Goal: Task Accomplishment & Management: Manage account settings

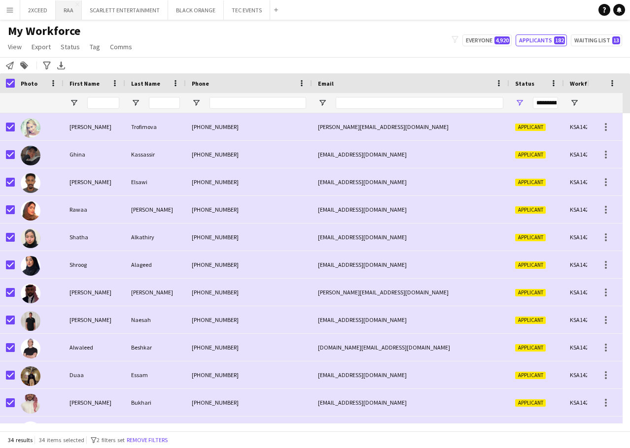
click at [67, 9] on button "RAA Close" at bounding box center [69, 9] width 26 height 19
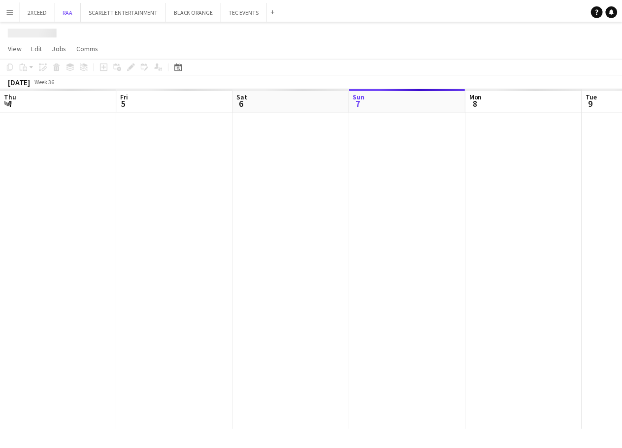
scroll to position [0, 235]
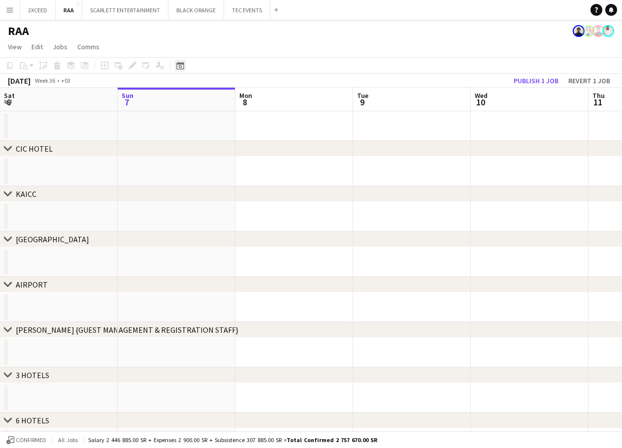
click at [180, 65] on icon "Date picker" at bounding box center [180, 66] width 8 height 8
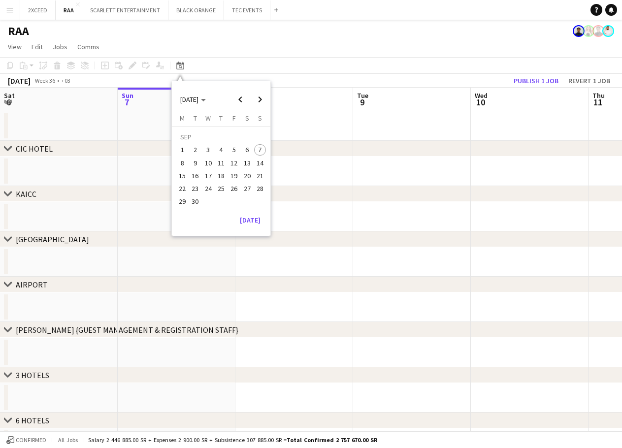
click at [248, 190] on span "27" at bounding box center [247, 189] width 12 height 12
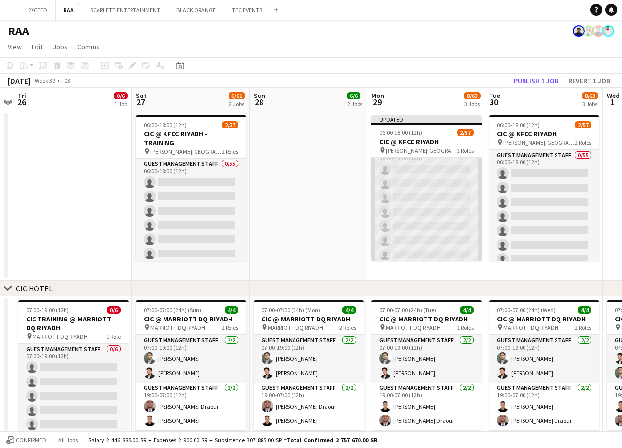
scroll to position [0, 0]
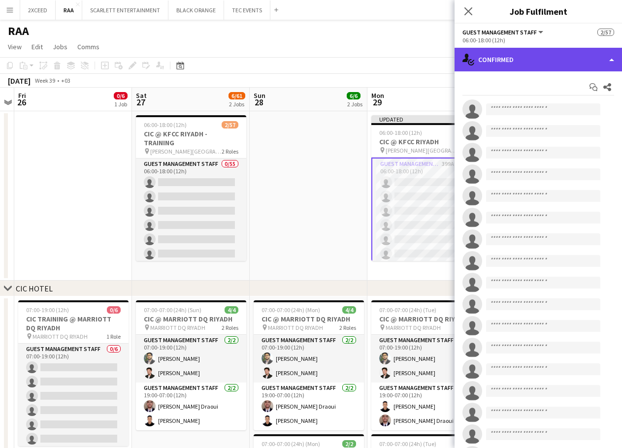
click at [535, 63] on div "single-neutral-actions-check-2 Confirmed" at bounding box center [539, 60] width 168 height 24
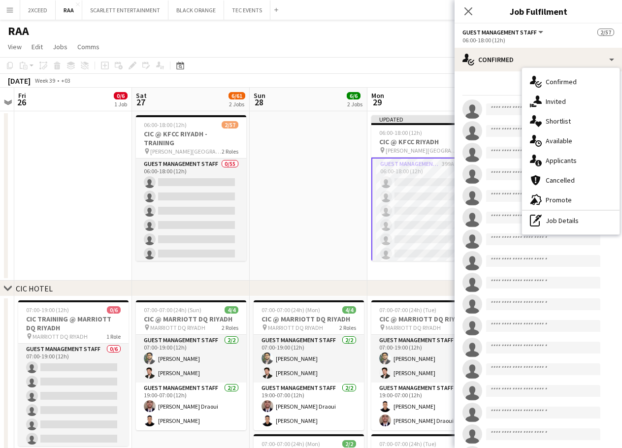
click at [589, 163] on div "single-neutral-actions-information Applicants" at bounding box center [571, 161] width 98 height 20
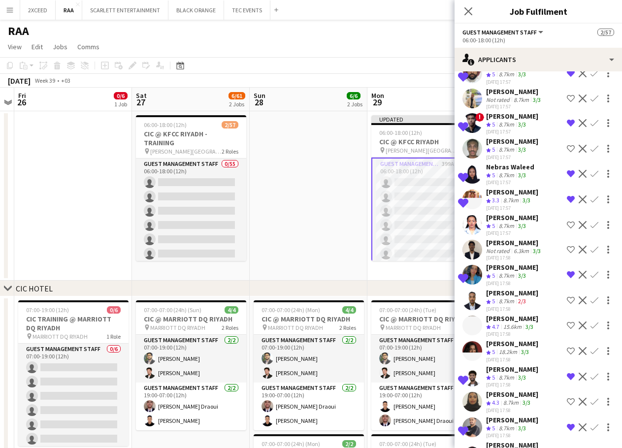
scroll to position [936, 0]
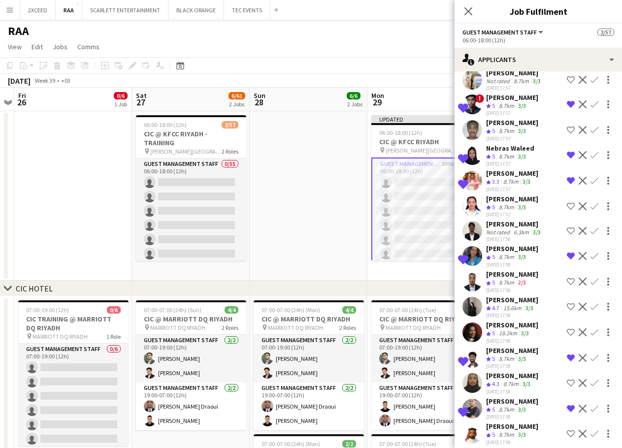
click at [511, 175] on div "[PERSON_NAME]" at bounding box center [512, 173] width 52 height 9
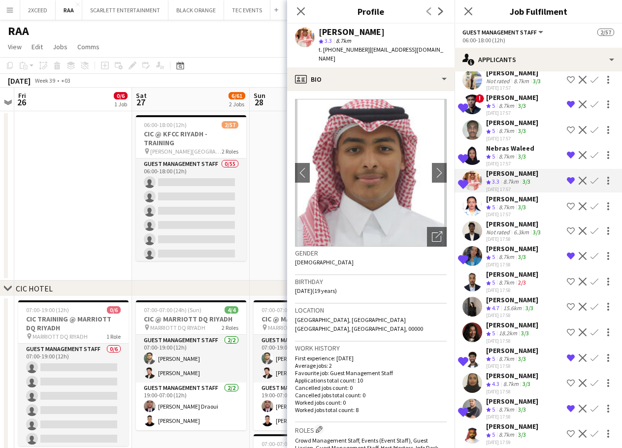
click at [511, 175] on div "[PERSON_NAME]" at bounding box center [512, 173] width 52 height 9
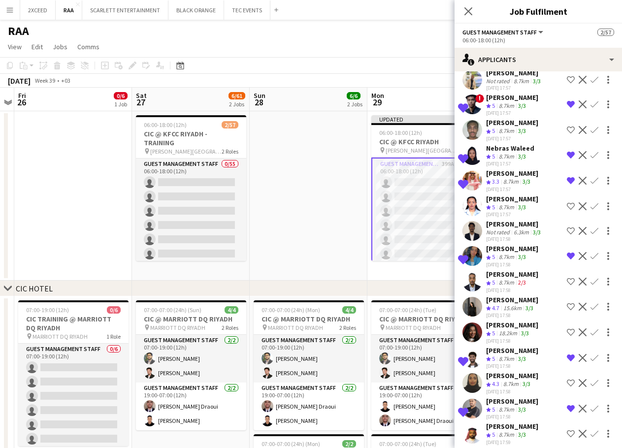
click at [516, 205] on div "8.7km" at bounding box center [506, 207] width 19 height 8
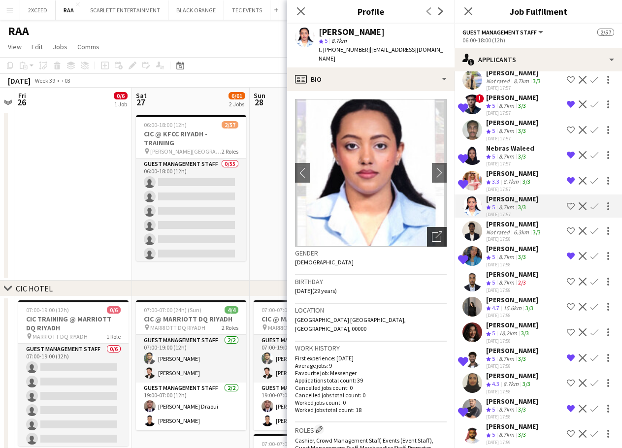
click at [433, 232] on icon "Open photos pop-in" at bounding box center [437, 237] width 10 height 10
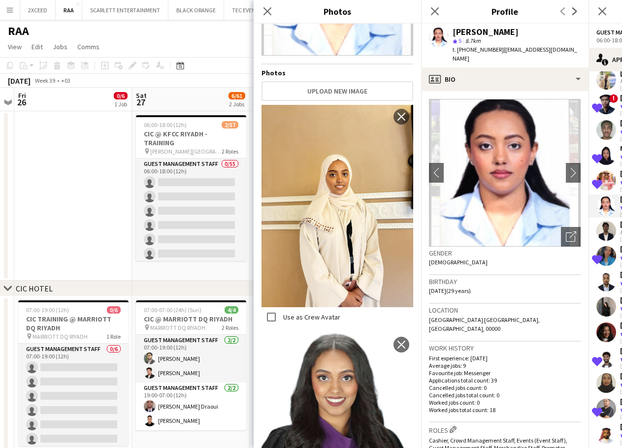
scroll to position [170, 0]
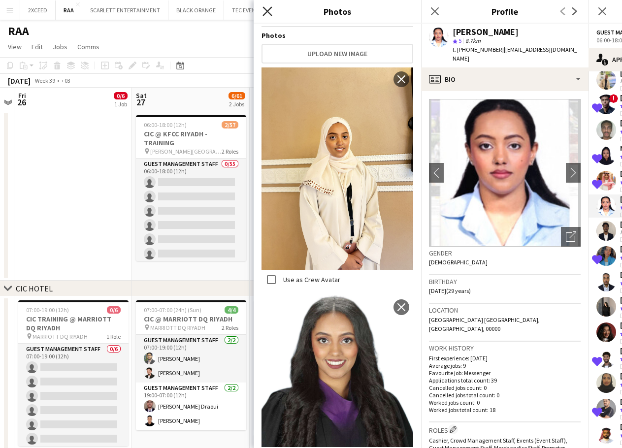
click at [266, 10] on icon at bounding box center [267, 10] width 9 height 9
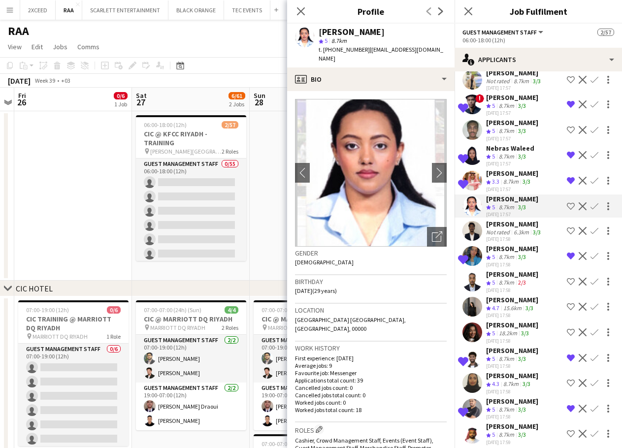
click at [567, 180] on app-icon "Remove crew from shortlist" at bounding box center [571, 181] width 8 height 8
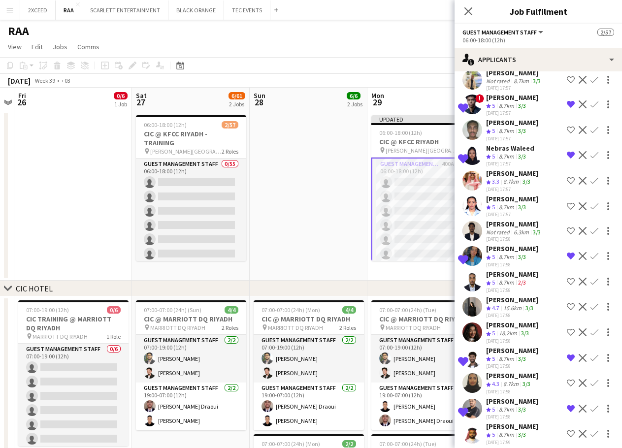
click at [524, 208] on app-skills-label "3/3" at bounding box center [522, 206] width 8 height 7
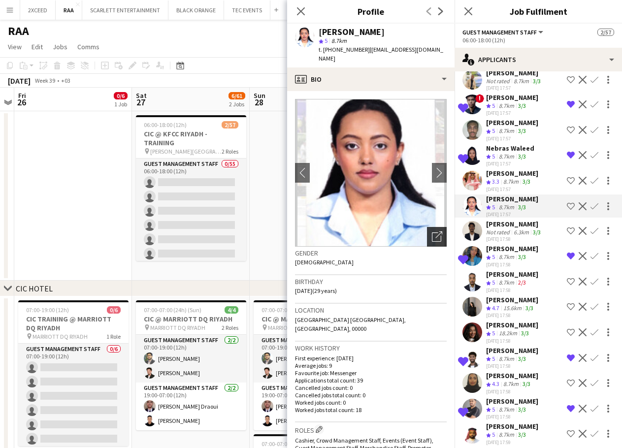
click at [432, 232] on icon "Open photos pop-in" at bounding box center [437, 237] width 10 height 10
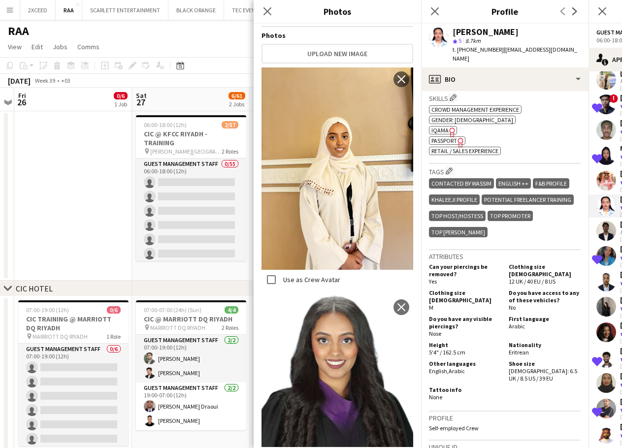
scroll to position [378, 0]
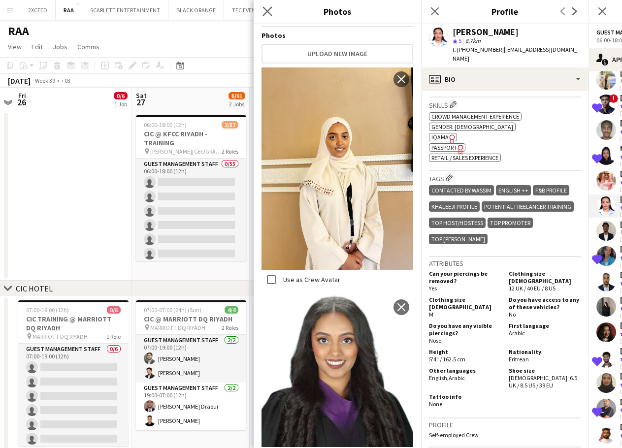
click at [270, 12] on icon "Close pop-in" at bounding box center [267, 10] width 9 height 9
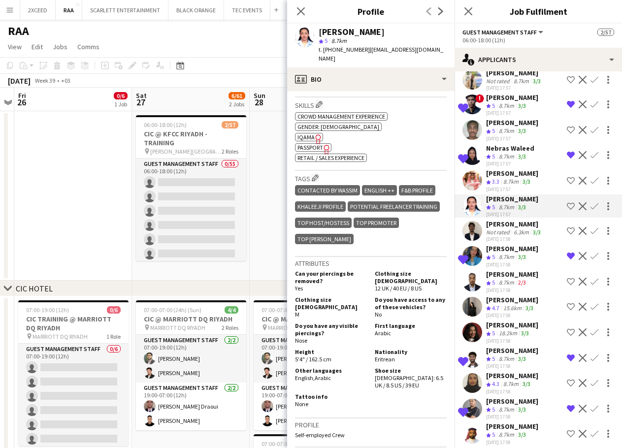
click at [567, 204] on app-icon "Shortlist crew" at bounding box center [571, 206] width 8 height 8
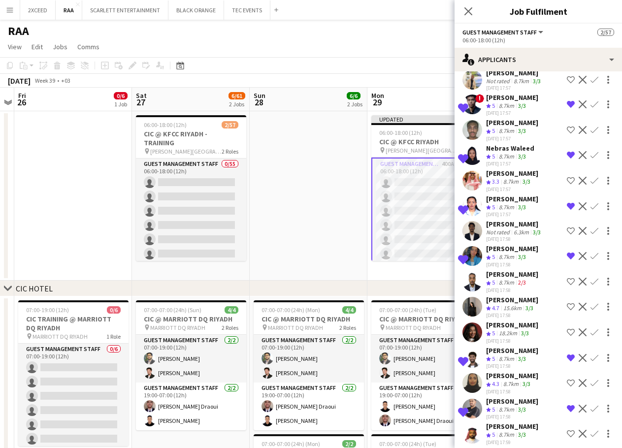
click at [524, 230] on div "6.3km" at bounding box center [521, 232] width 19 height 7
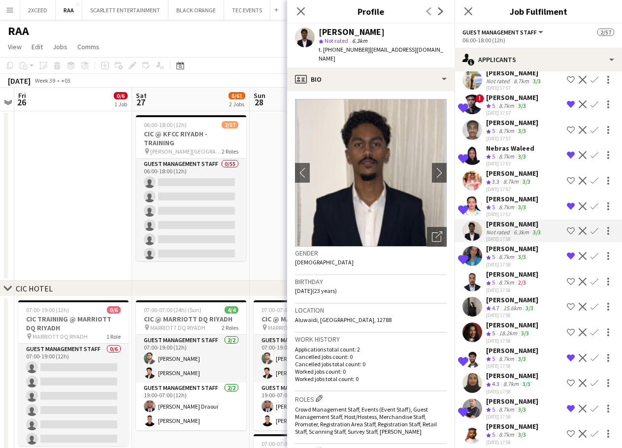
click at [526, 255] on app-skills-label "3/3" at bounding box center [522, 256] width 8 height 7
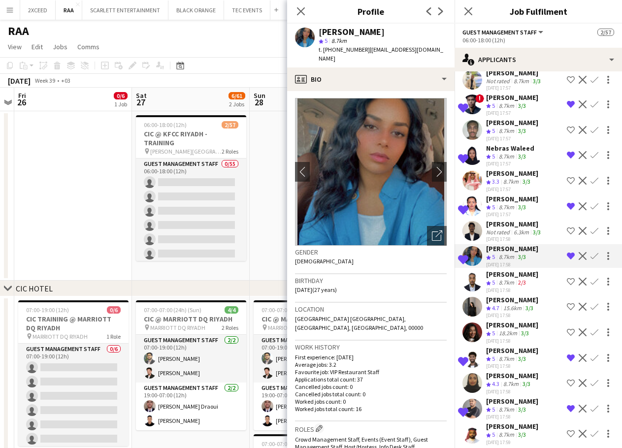
scroll to position [0, 0]
click at [432, 232] on icon "Open photos pop-in" at bounding box center [437, 237] width 10 height 10
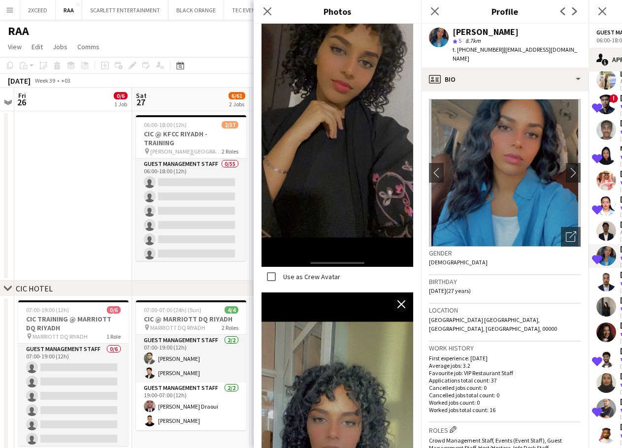
scroll to position [2201, 0]
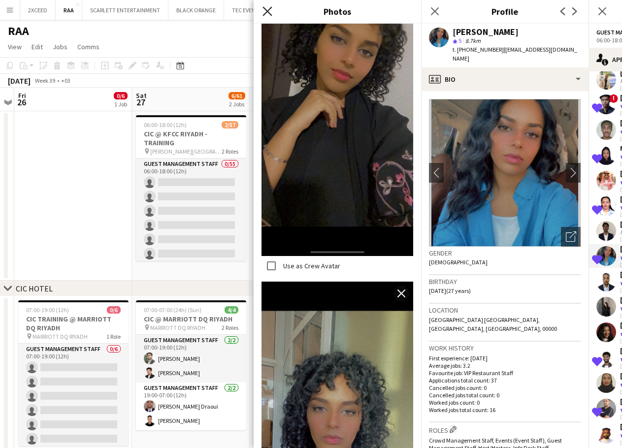
click at [271, 10] on icon "Close pop-in" at bounding box center [267, 10] width 9 height 9
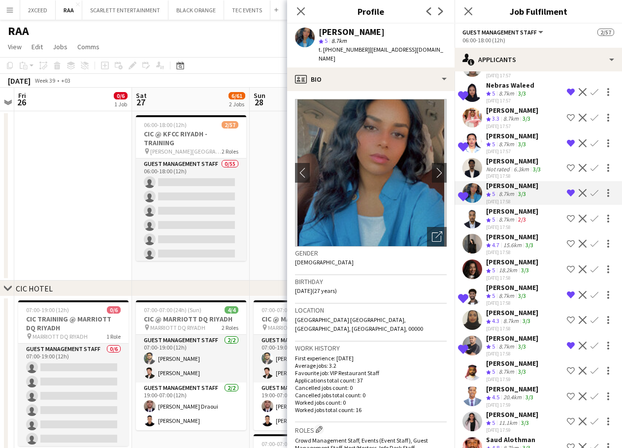
scroll to position [1002, 0]
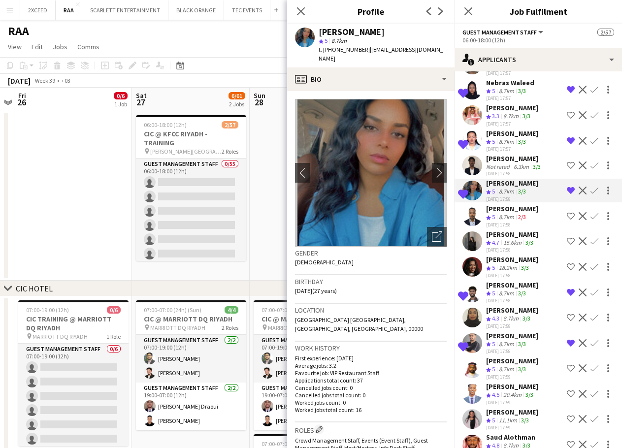
click at [518, 207] on div "[PERSON_NAME]" at bounding box center [512, 208] width 52 height 9
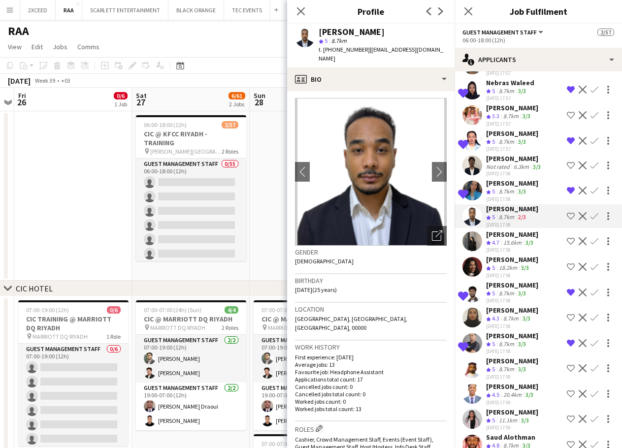
scroll to position [0, 0]
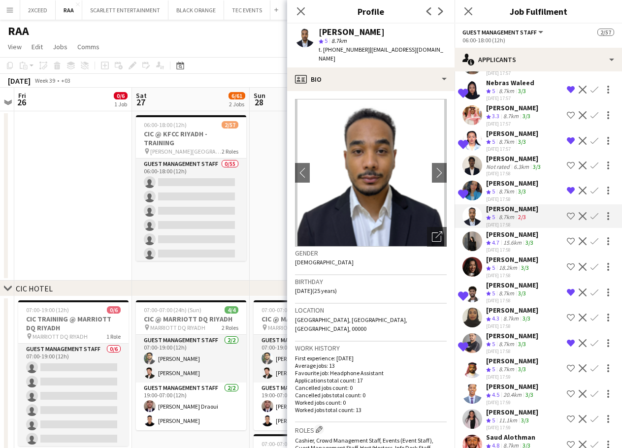
click at [520, 241] on div "15.6km" at bounding box center [513, 243] width 22 height 8
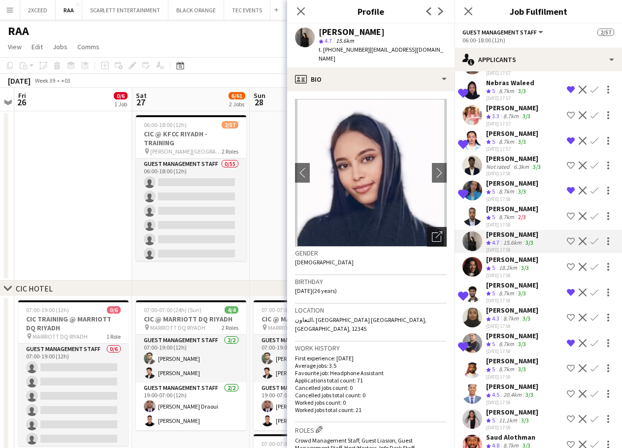
click at [434, 233] on icon at bounding box center [436, 237] width 9 height 9
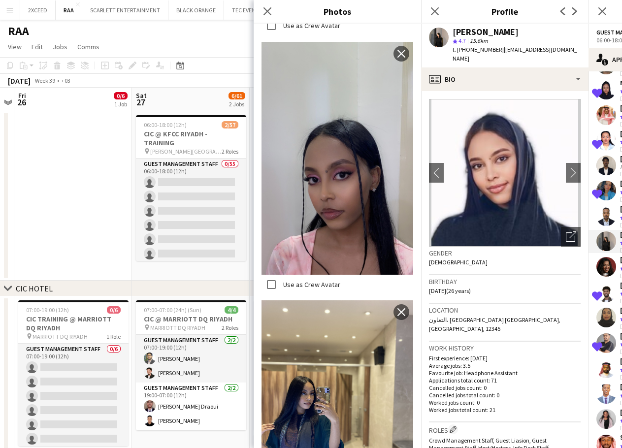
scroll to position [1122, 0]
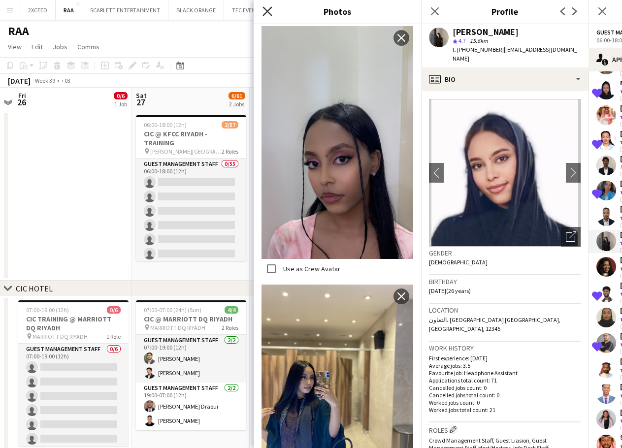
click at [270, 12] on icon "Close pop-in" at bounding box center [267, 10] width 9 height 9
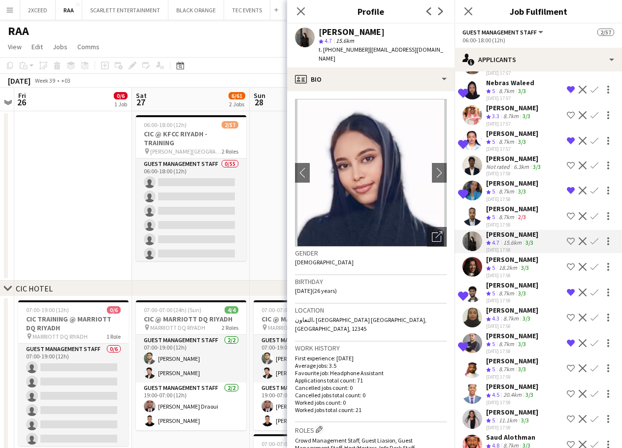
click at [528, 266] on app-skills-label "3/3" at bounding box center [525, 267] width 8 height 7
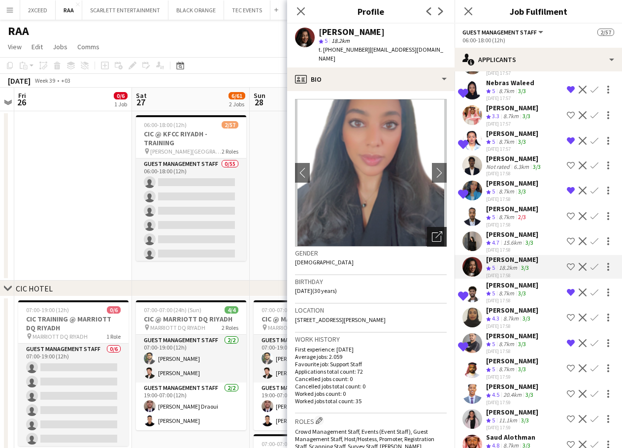
click at [432, 232] on icon "Open photos pop-in" at bounding box center [437, 237] width 10 height 10
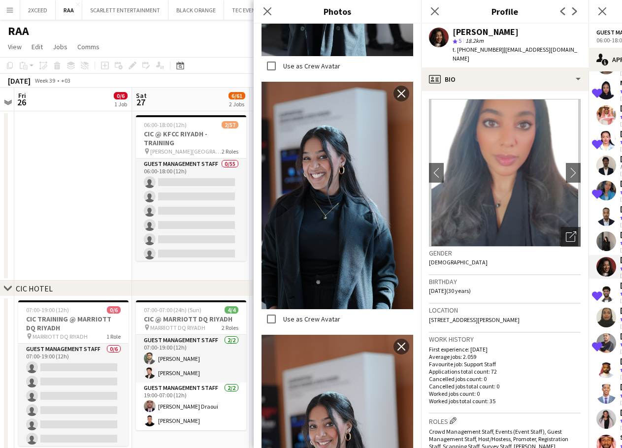
scroll to position [2654, 0]
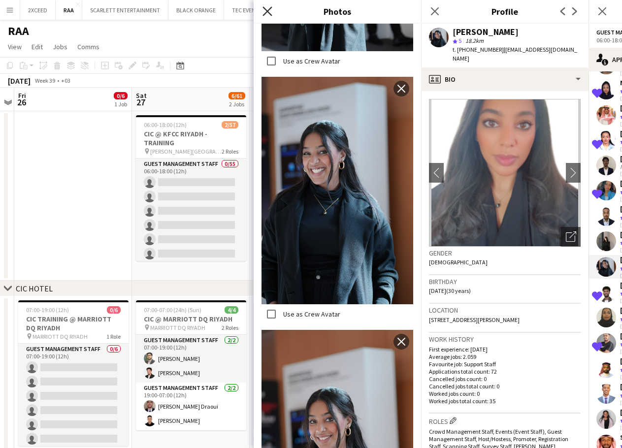
click at [267, 11] on icon at bounding box center [267, 10] width 9 height 9
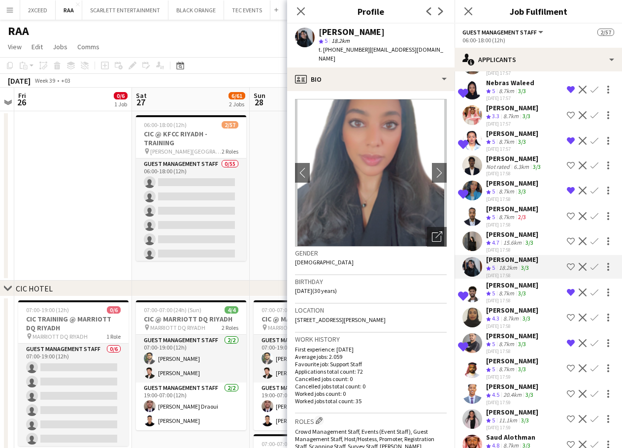
click at [518, 290] on div "3/3" at bounding box center [522, 294] width 12 height 8
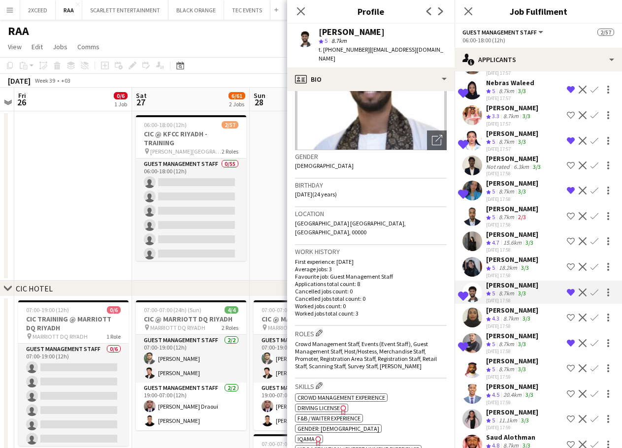
scroll to position [99, 0]
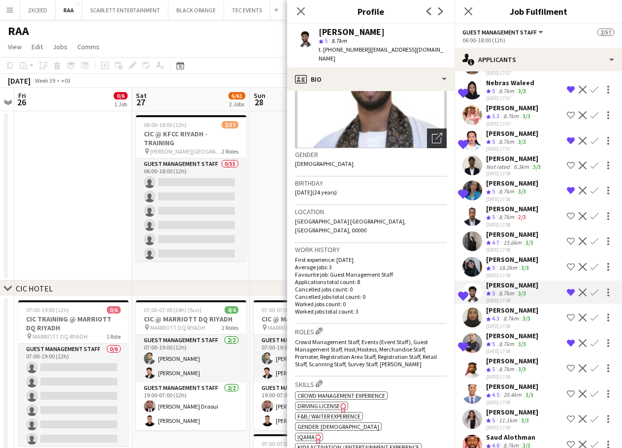
click at [427, 129] on div "Open photos pop-in" at bounding box center [437, 139] width 20 height 20
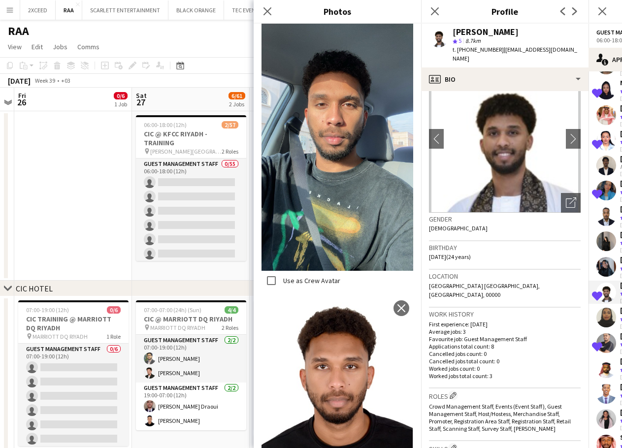
scroll to position [33, 0]
click at [265, 11] on icon "Close pop-in" at bounding box center [267, 10] width 9 height 9
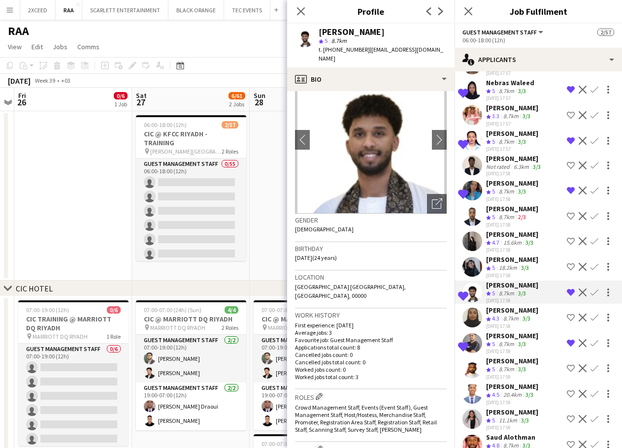
click at [567, 291] on app-icon "Remove crew from shortlist" at bounding box center [571, 293] width 8 height 8
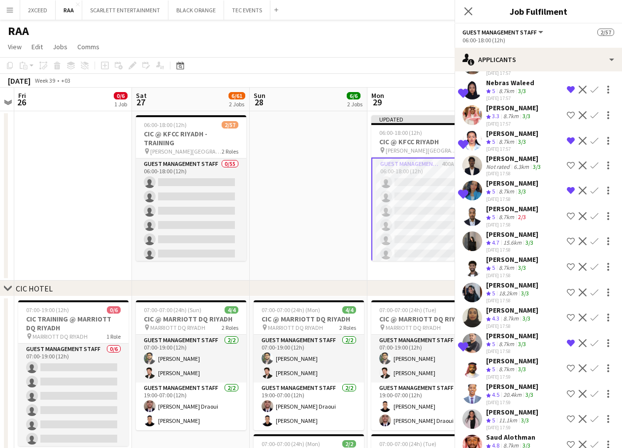
click at [527, 313] on div "[PERSON_NAME]" at bounding box center [512, 310] width 52 height 9
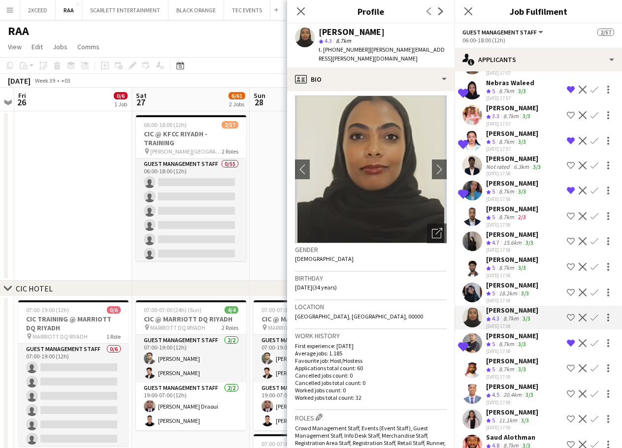
scroll to position [0, 0]
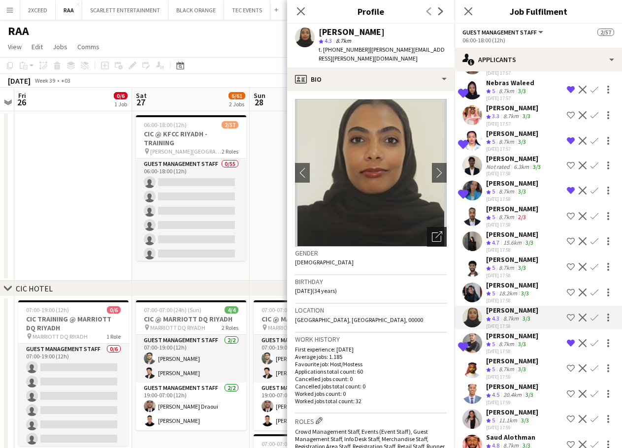
click at [432, 232] on icon "Open photos pop-in" at bounding box center [437, 237] width 10 height 10
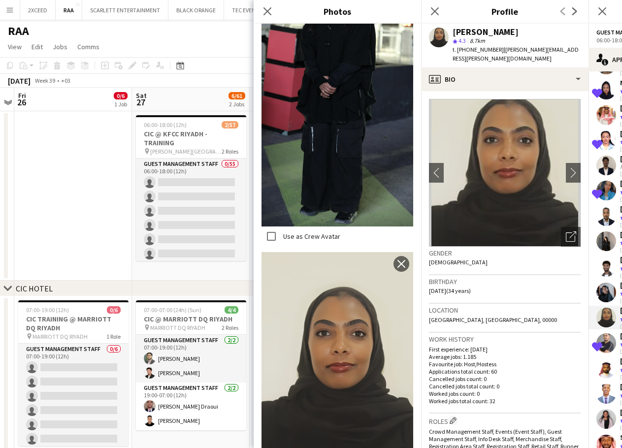
scroll to position [722, 0]
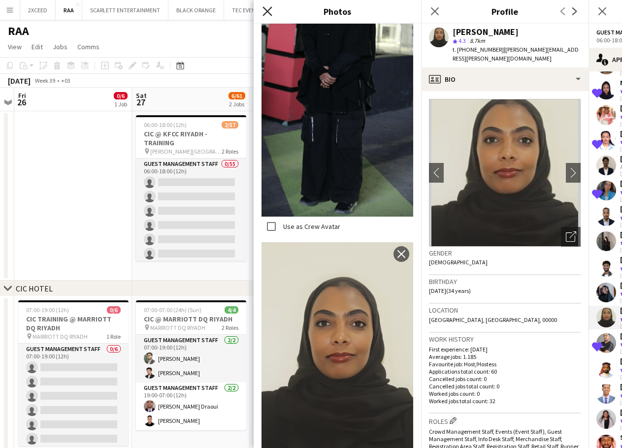
click at [268, 13] on icon "Close pop-in" at bounding box center [267, 10] width 9 height 9
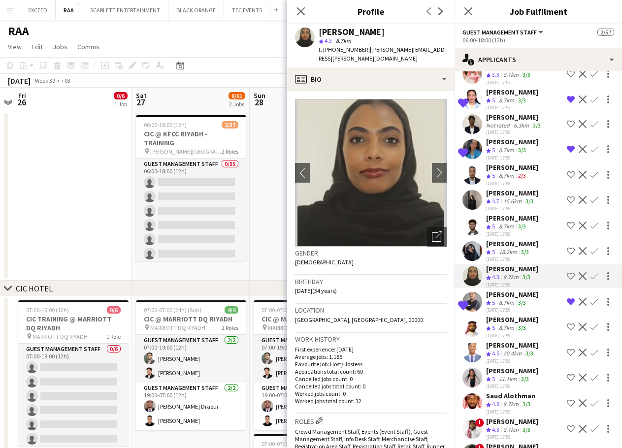
scroll to position [1068, 0]
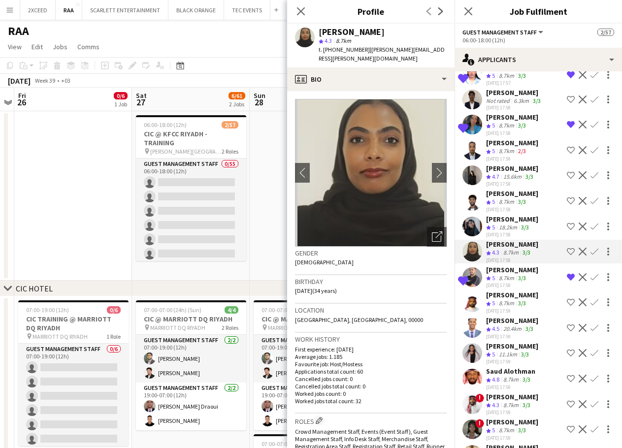
click at [532, 276] on div "Crew rating 5 8.7km 3/3" at bounding box center [512, 278] width 52 height 8
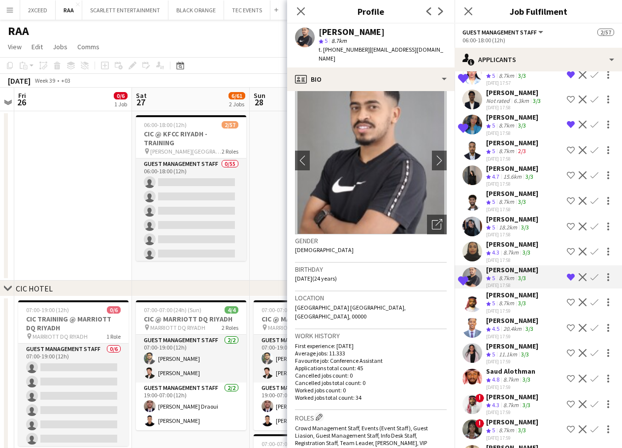
scroll to position [0, 0]
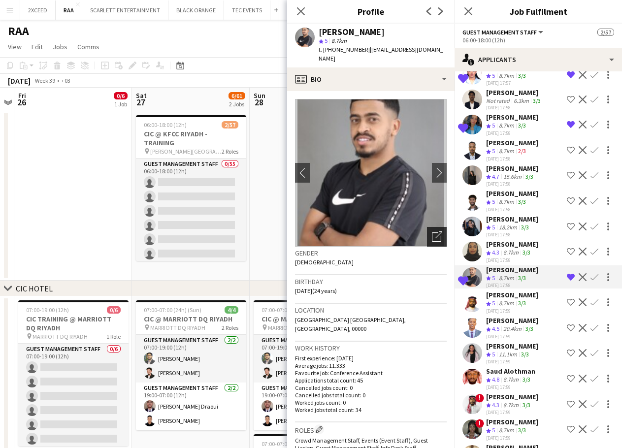
click at [432, 232] on icon "Open photos pop-in" at bounding box center [437, 237] width 10 height 10
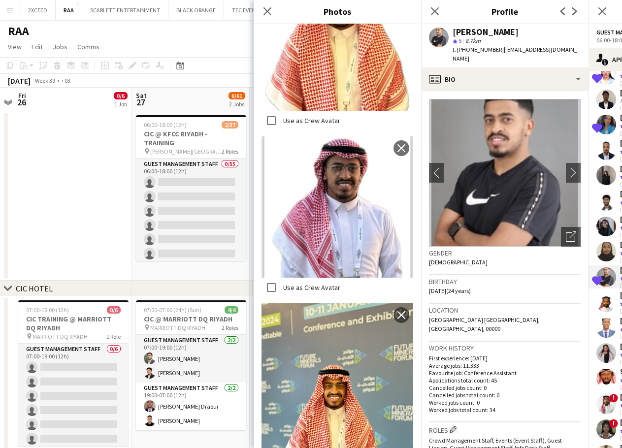
scroll to position [591, 0]
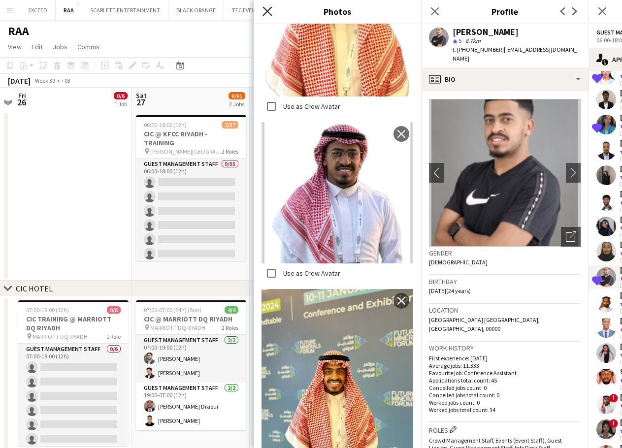
click at [266, 12] on icon "Close pop-in" at bounding box center [267, 10] width 9 height 9
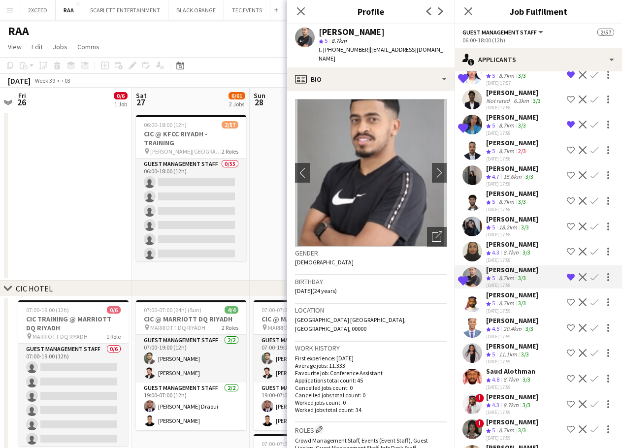
click at [522, 295] on div "[PERSON_NAME]" at bounding box center [512, 295] width 52 height 9
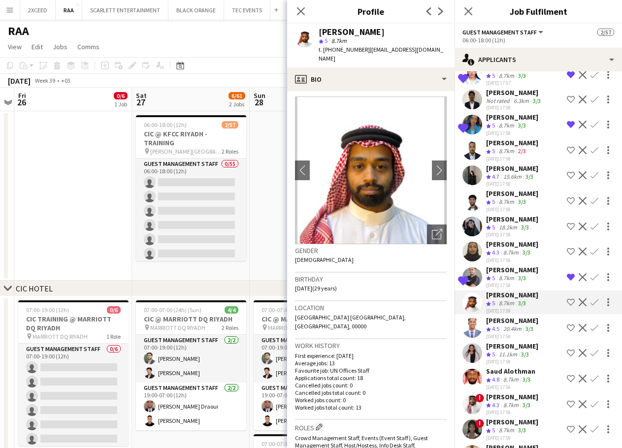
scroll to position [0, 0]
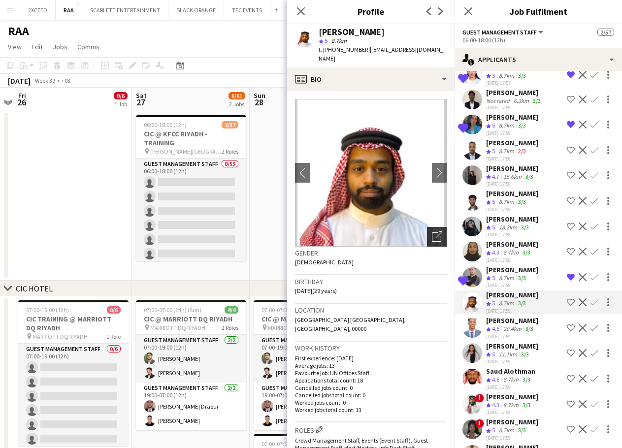
click at [432, 232] on icon "Open photos pop-in" at bounding box center [437, 237] width 10 height 10
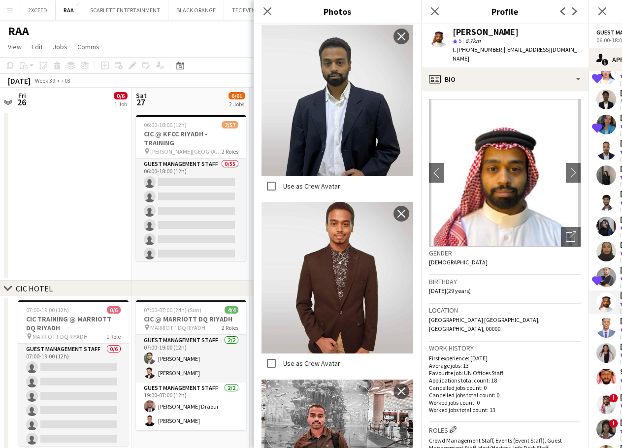
scroll to position [481, 0]
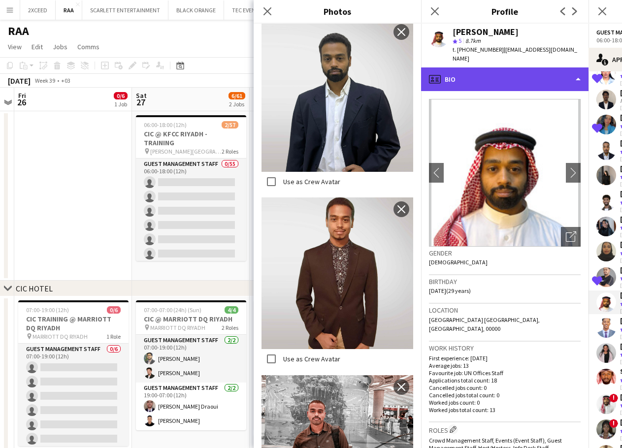
click at [508, 73] on div "profile Bio" at bounding box center [505, 79] width 168 height 24
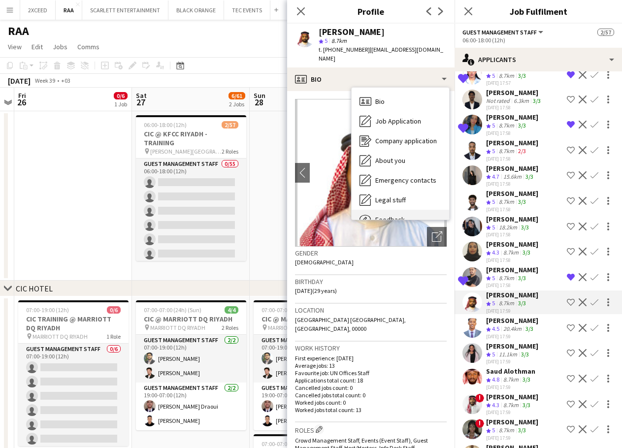
click at [408, 210] on div "Feedback Feedback" at bounding box center [401, 220] width 98 height 20
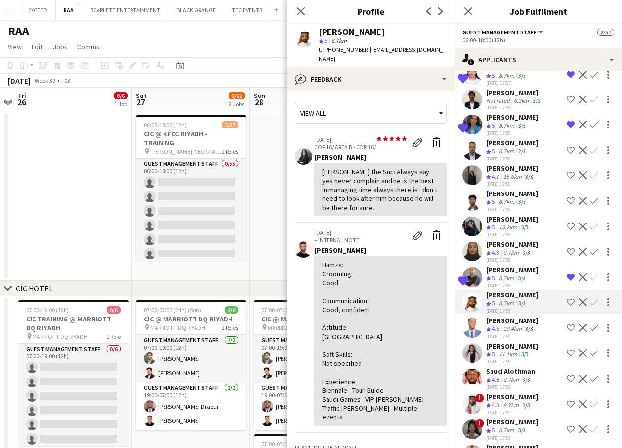
click at [519, 325] on div "[PERSON_NAME]" at bounding box center [512, 320] width 52 height 9
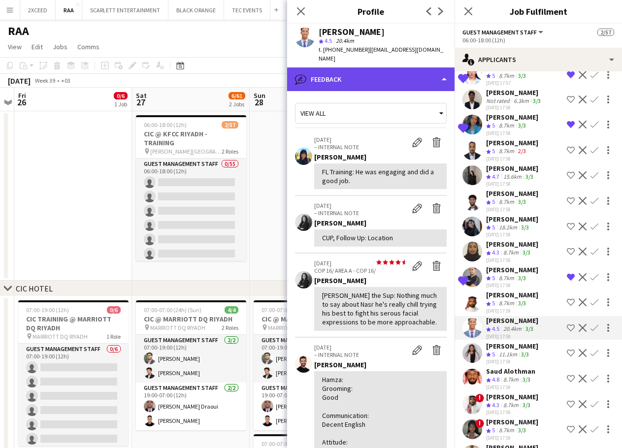
click at [384, 71] on div "bubble-pencil Feedback" at bounding box center [371, 79] width 168 height 24
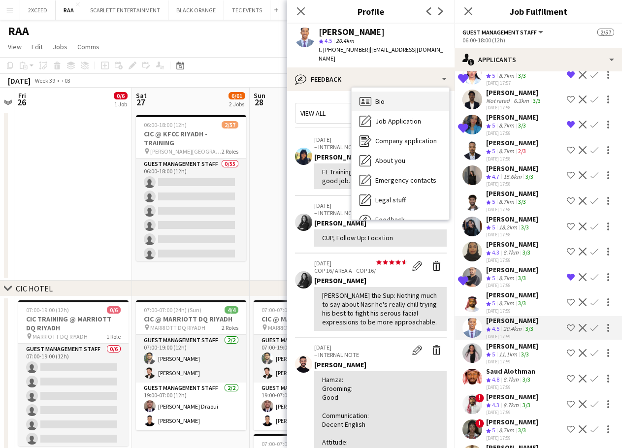
click at [401, 92] on div "Bio Bio" at bounding box center [401, 102] width 98 height 20
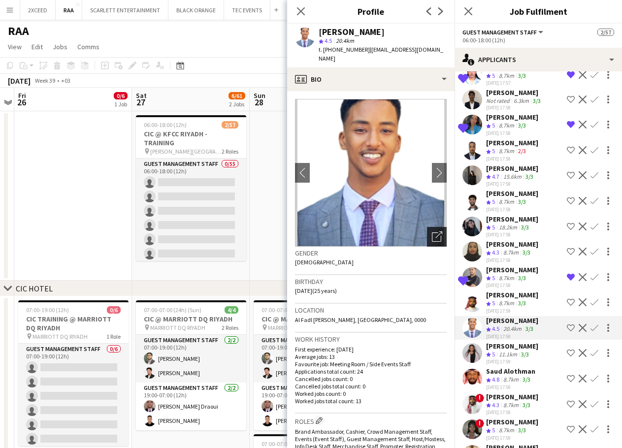
click at [434, 232] on icon "Open photos pop-in" at bounding box center [437, 237] width 10 height 10
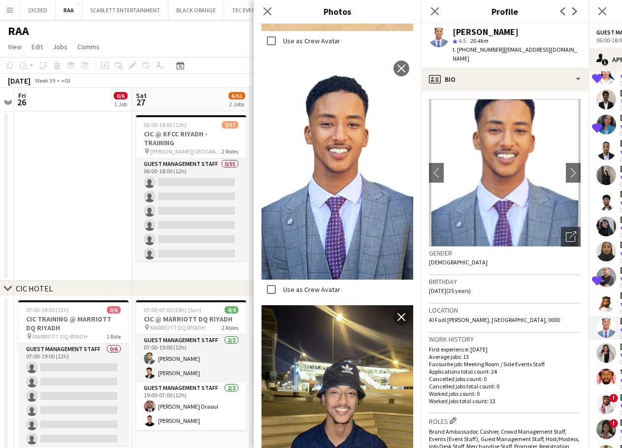
scroll to position [1421, 0]
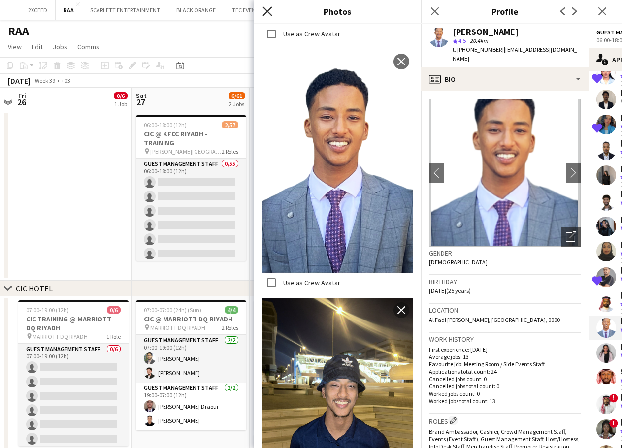
click at [267, 11] on icon at bounding box center [267, 10] width 9 height 9
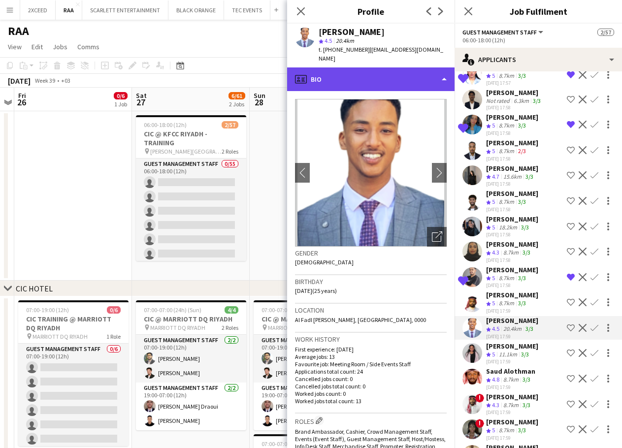
click at [390, 67] on div "profile Bio" at bounding box center [371, 79] width 168 height 24
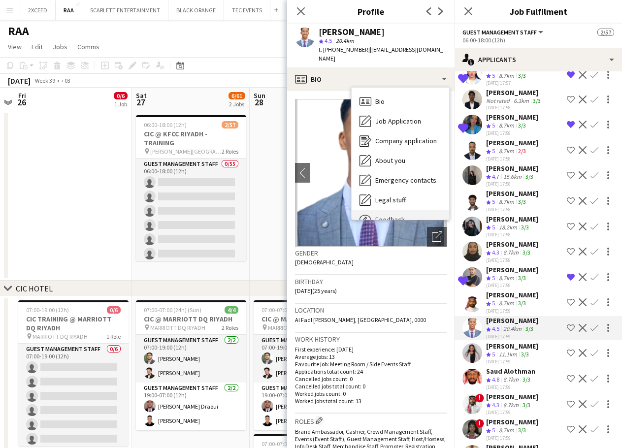
click at [413, 210] on div "Feedback Feedback" at bounding box center [401, 220] width 98 height 20
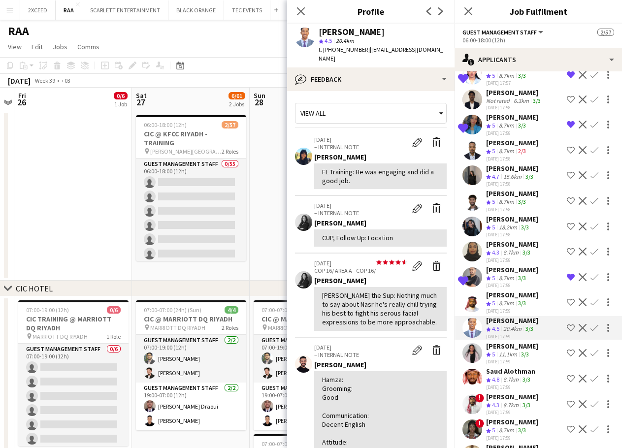
click at [518, 359] on div "11.1km" at bounding box center [508, 355] width 22 height 8
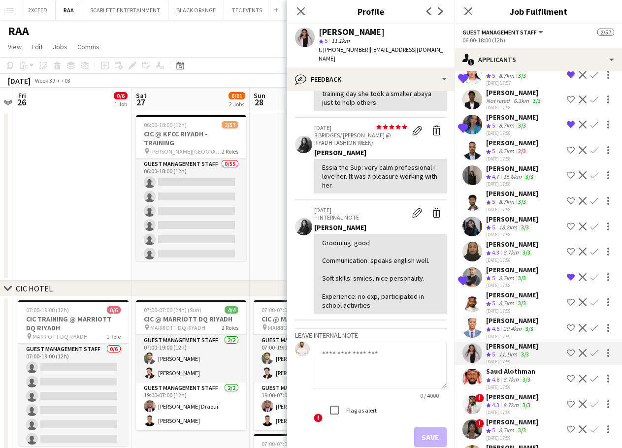
scroll to position [181, 0]
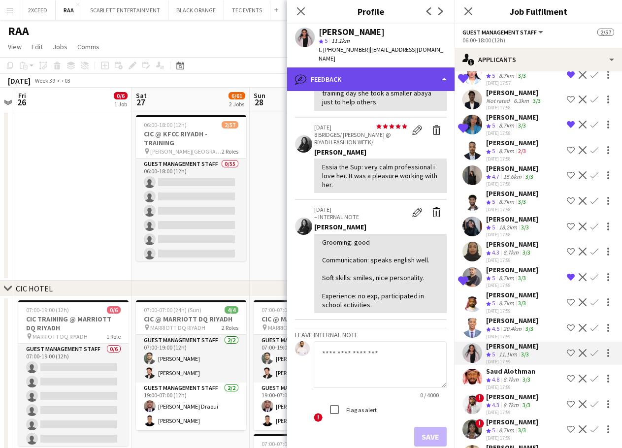
click at [379, 67] on div "bubble-pencil Feedback" at bounding box center [371, 79] width 168 height 24
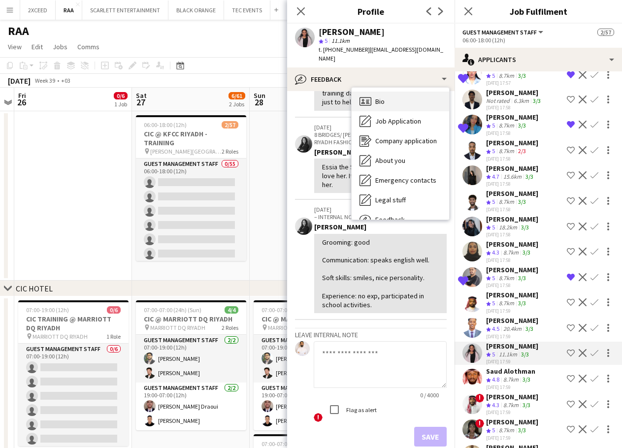
click at [390, 92] on div "Bio Bio" at bounding box center [401, 102] width 98 height 20
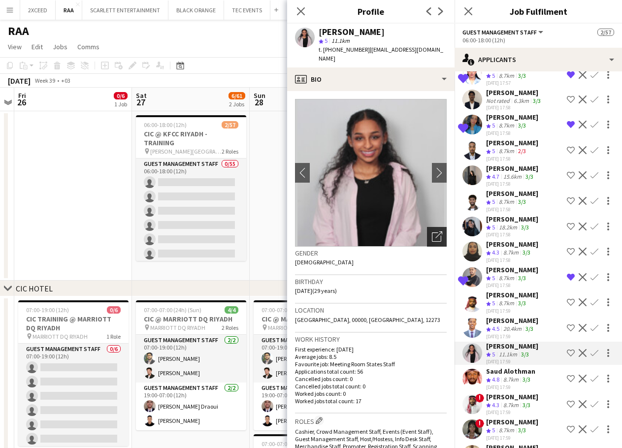
click at [432, 232] on icon "Open photos pop-in" at bounding box center [437, 237] width 10 height 10
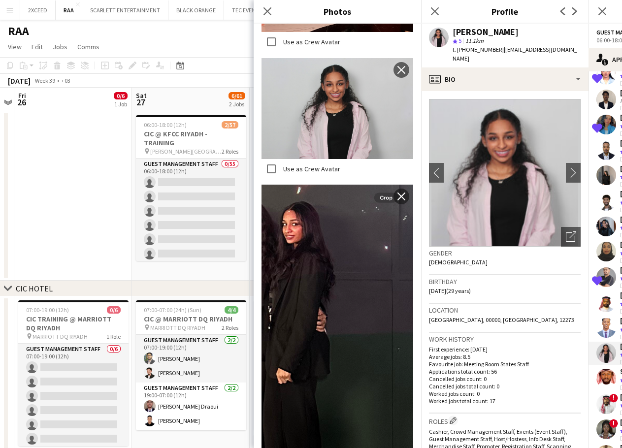
scroll to position [624, 0]
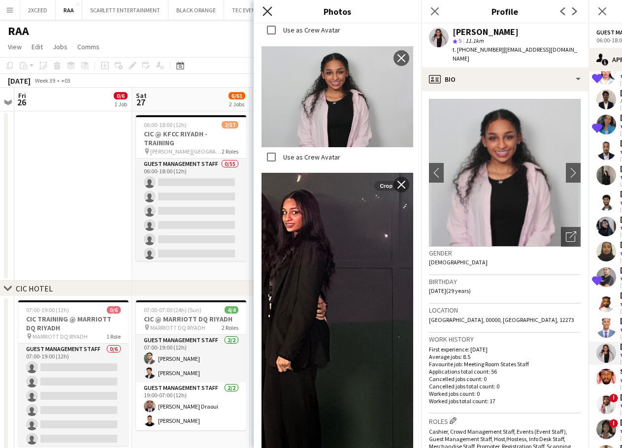
click at [268, 11] on icon at bounding box center [267, 10] width 9 height 9
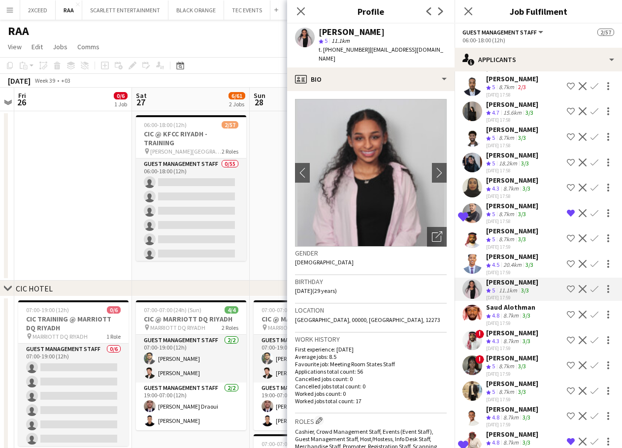
scroll to position [1149, 0]
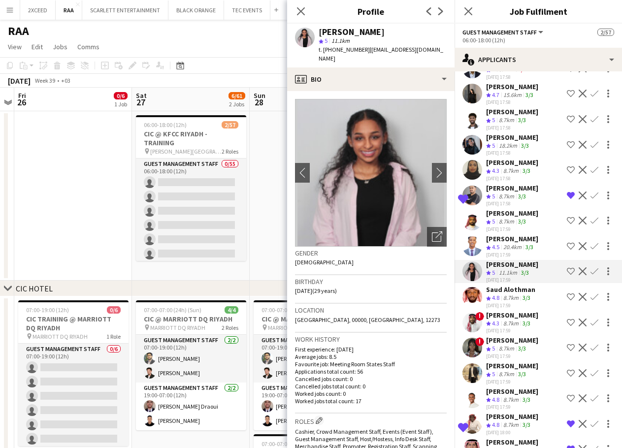
click at [533, 302] on div "3/3" at bounding box center [527, 298] width 12 height 8
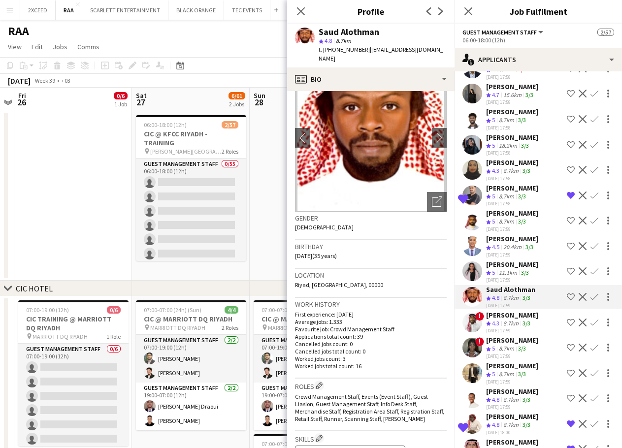
scroll to position [0, 0]
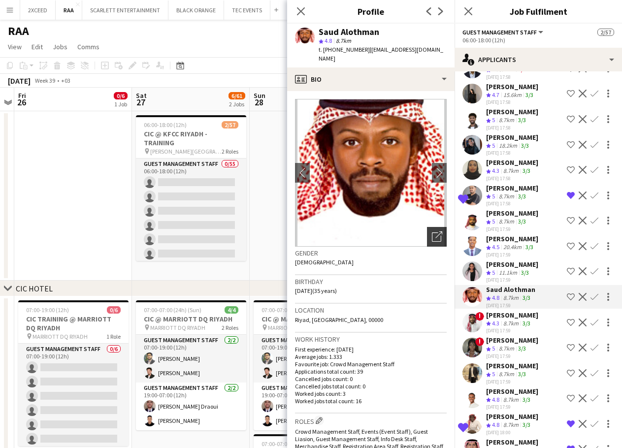
click at [427, 227] on div "Open photos pop-in" at bounding box center [437, 237] width 20 height 20
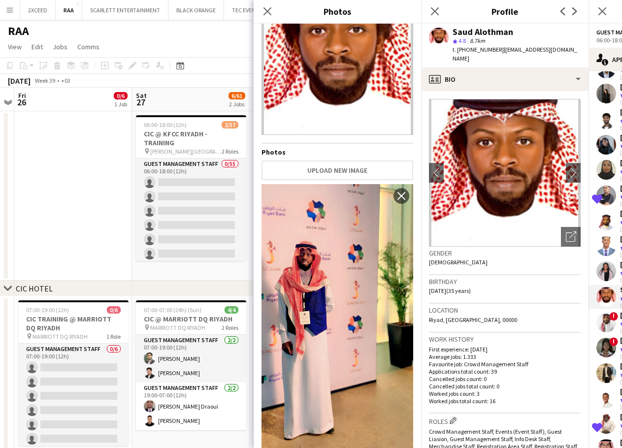
scroll to position [65, 0]
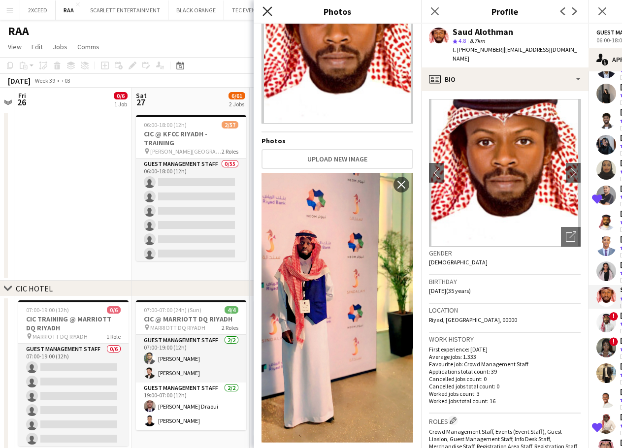
click at [265, 13] on icon at bounding box center [267, 10] width 9 height 9
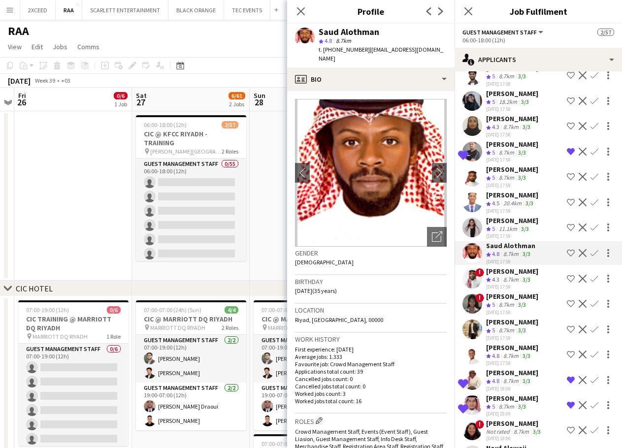
scroll to position [1232, 0]
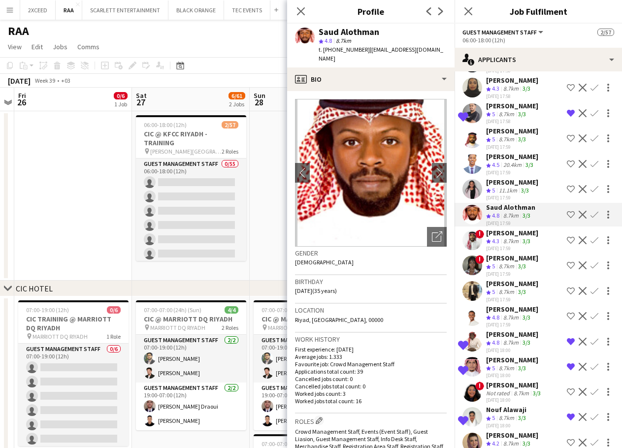
click at [532, 237] on div "[PERSON_NAME]" at bounding box center [512, 233] width 52 height 9
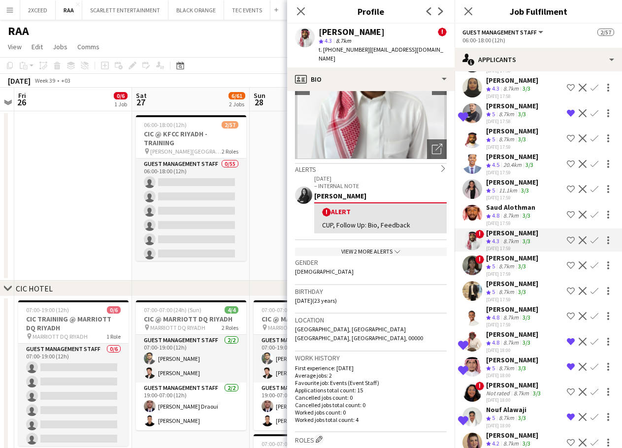
scroll to position [82, 0]
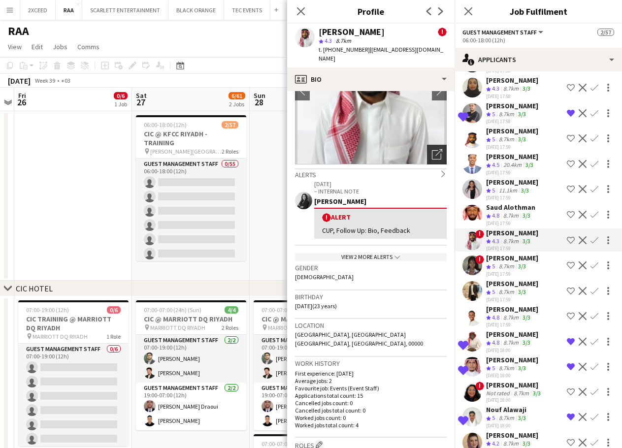
click at [432, 149] on icon "Open photos pop-in" at bounding box center [437, 154] width 10 height 10
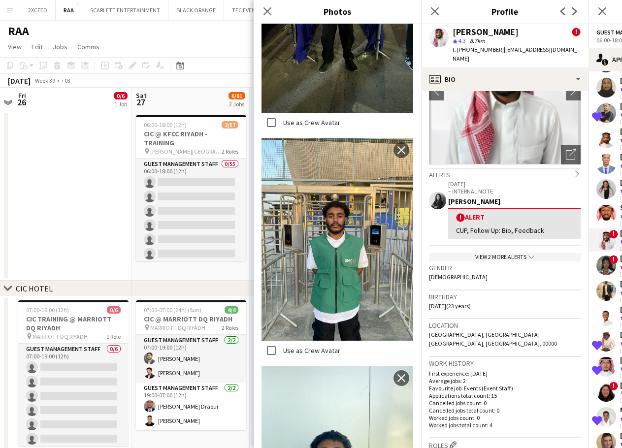
scroll to position [591, 0]
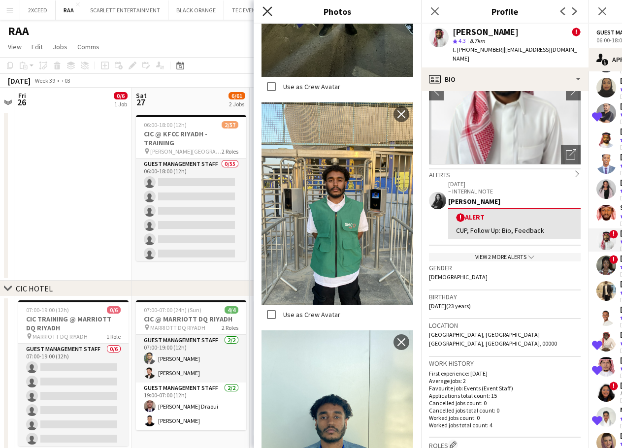
click at [268, 9] on icon "Close pop-in" at bounding box center [267, 10] width 9 height 9
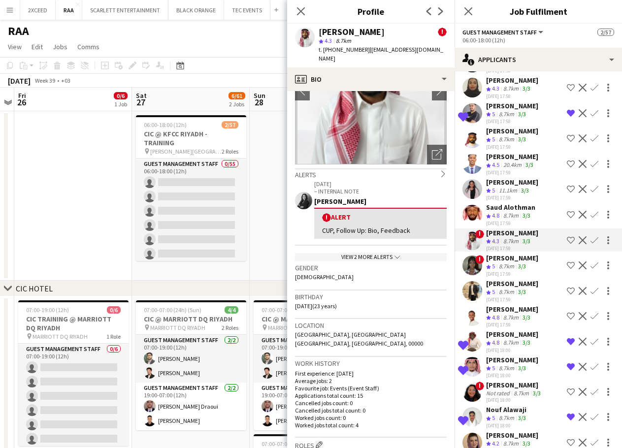
click at [525, 270] on app-skills-label "3/3" at bounding box center [522, 266] width 8 height 7
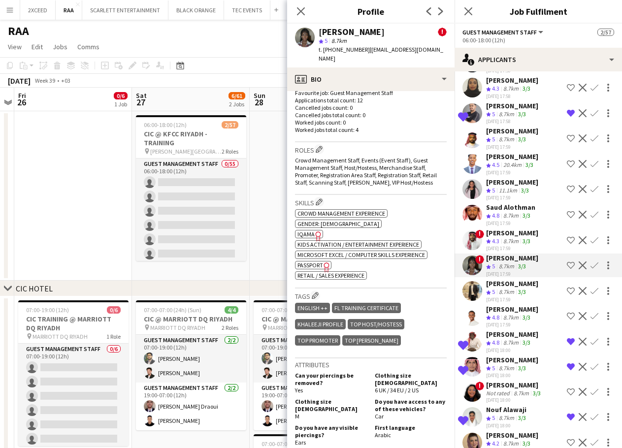
scroll to position [394, 0]
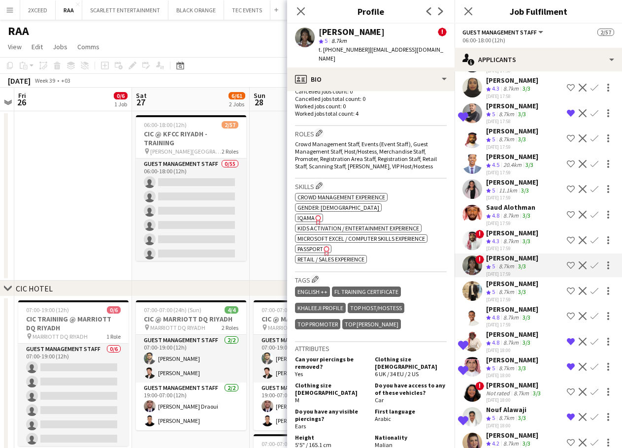
click at [514, 297] on div "8.7km" at bounding box center [506, 292] width 19 height 8
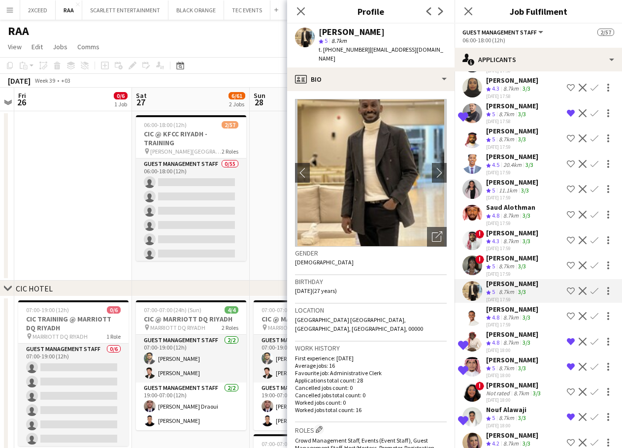
click at [515, 322] on div "8.7km" at bounding box center [511, 318] width 19 height 8
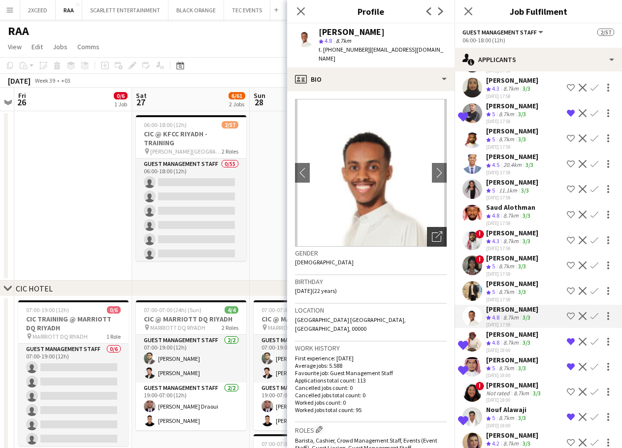
click at [432, 232] on icon "Open photos pop-in" at bounding box center [437, 237] width 10 height 10
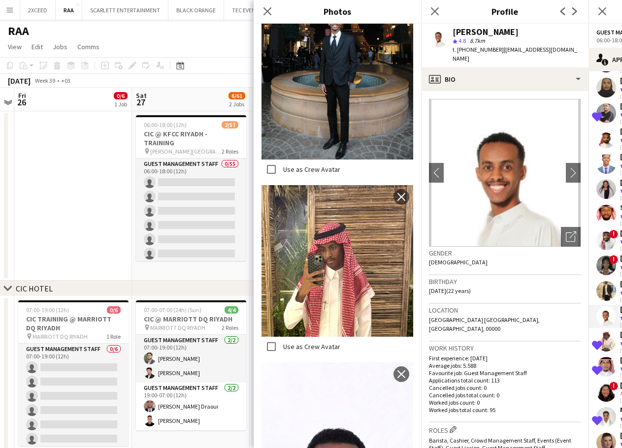
scroll to position [673, 0]
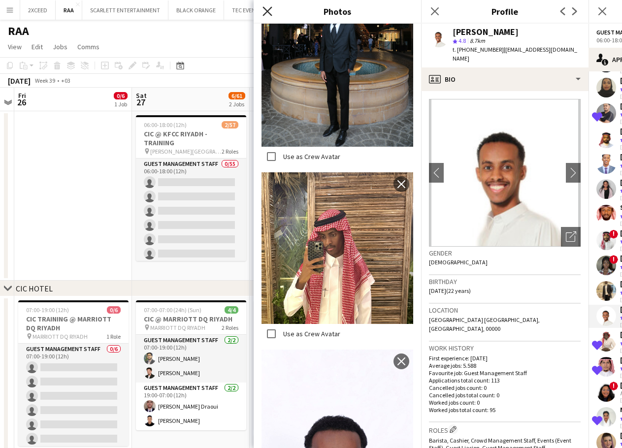
click at [269, 13] on icon at bounding box center [267, 10] width 9 height 9
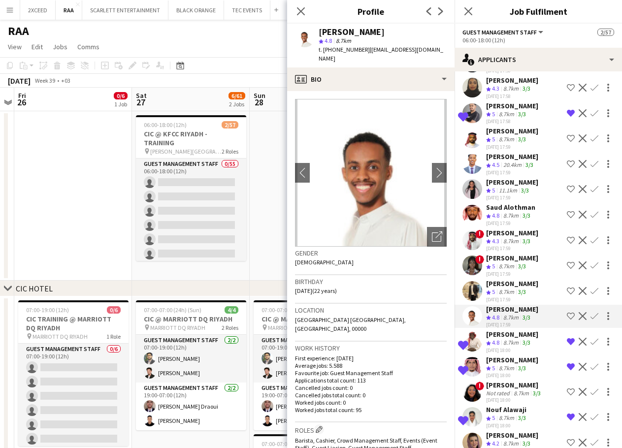
click at [529, 339] on div "[PERSON_NAME]" at bounding box center [512, 334] width 52 height 9
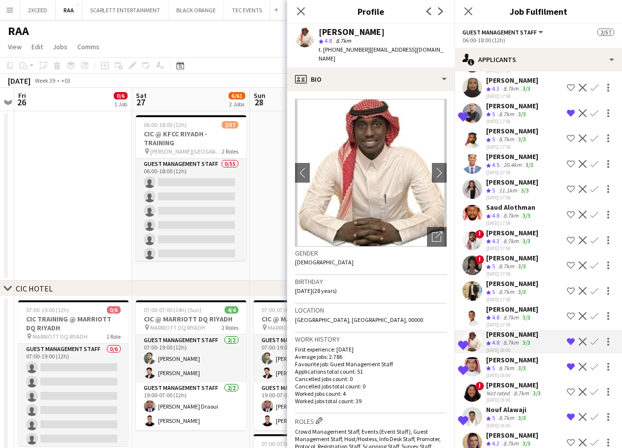
click at [520, 372] on app-skills-label "3/3" at bounding box center [522, 368] width 8 height 7
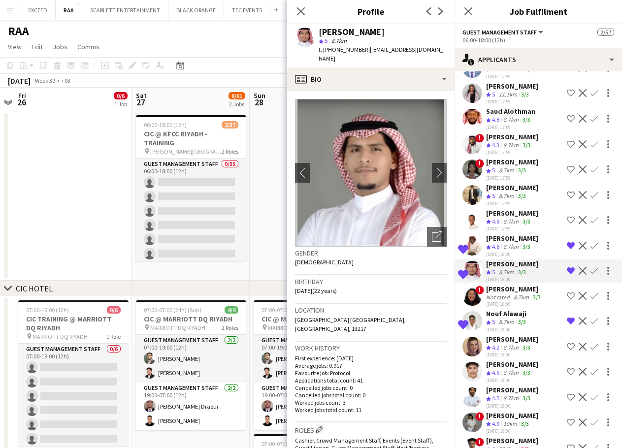
scroll to position [1330, 0]
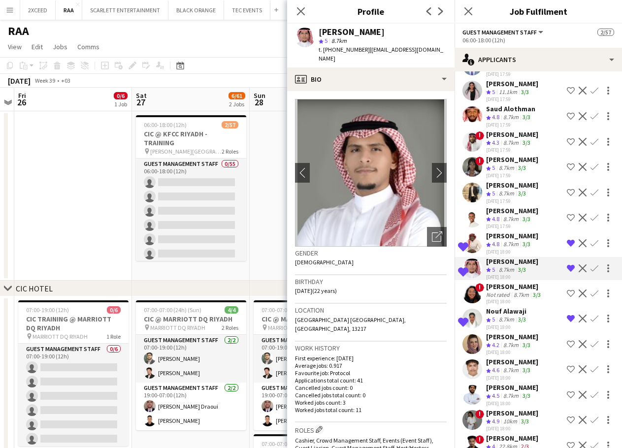
click at [512, 299] on div "8.7km" at bounding box center [521, 294] width 19 height 7
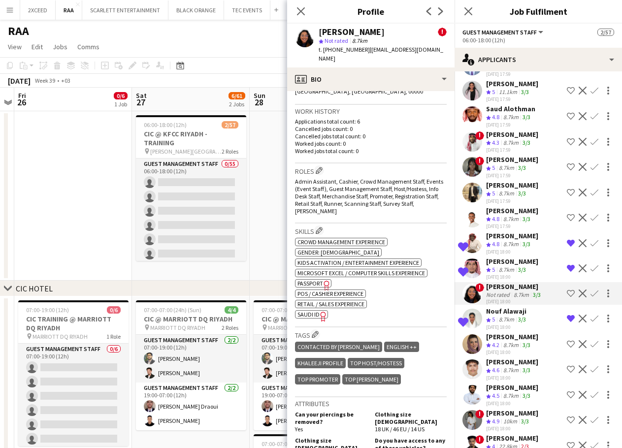
scroll to position [296, 0]
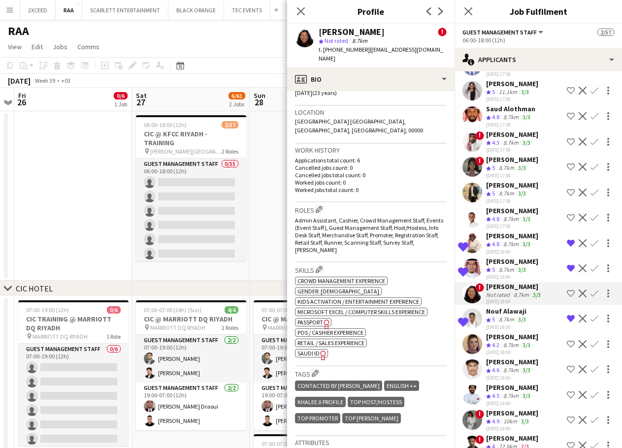
click at [315, 350] on span "SAUDI ID" at bounding box center [309, 353] width 22 height 7
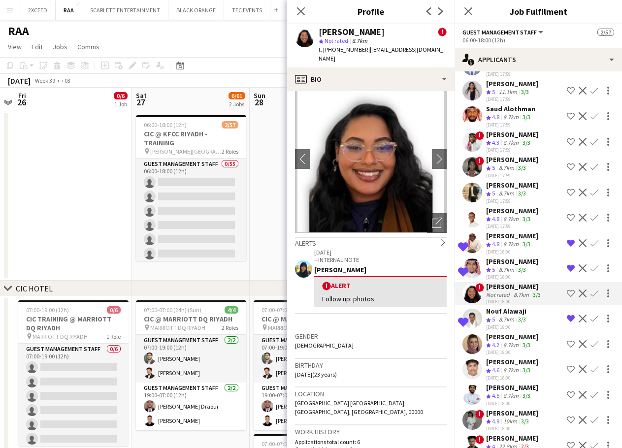
scroll to position [0, 0]
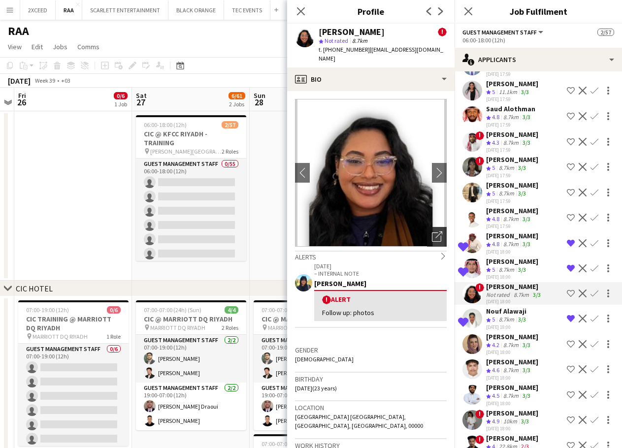
click at [432, 232] on icon "Open photos pop-in" at bounding box center [437, 237] width 10 height 10
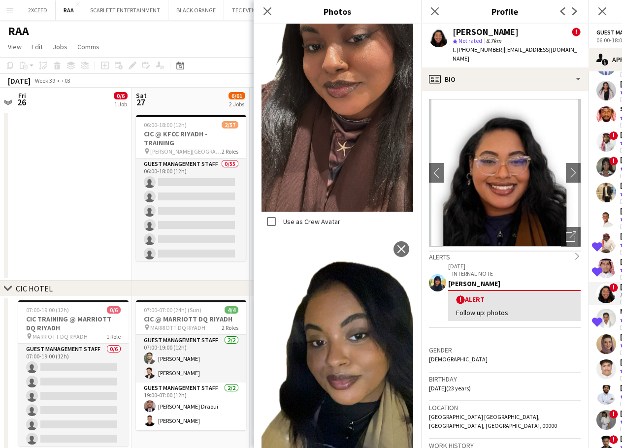
scroll to position [378, 0]
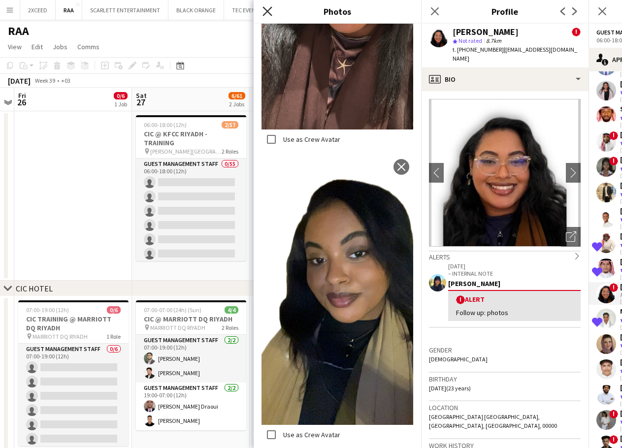
click at [268, 7] on icon "Close pop-in" at bounding box center [267, 10] width 9 height 9
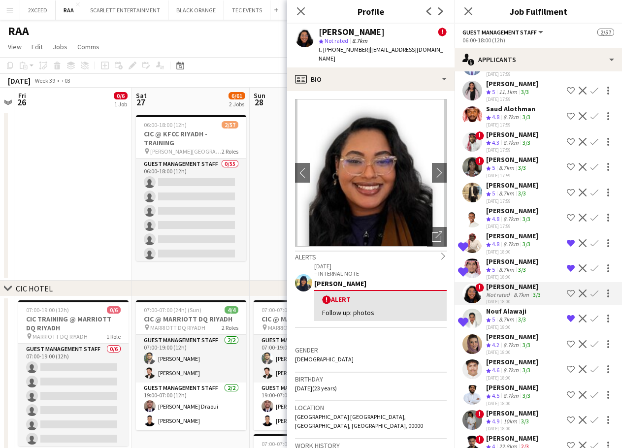
click at [507, 324] on div "8.7km" at bounding box center [506, 320] width 19 height 8
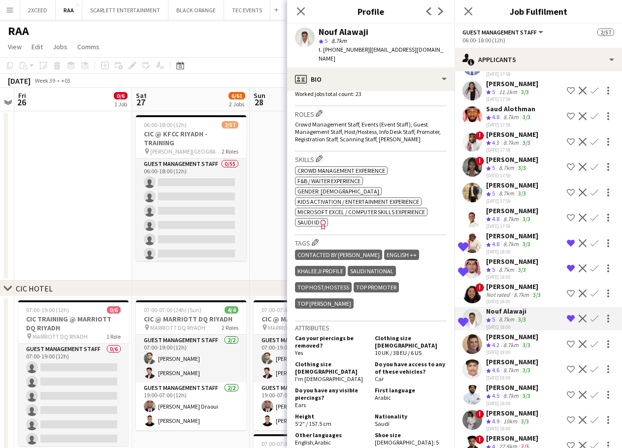
scroll to position [329, 0]
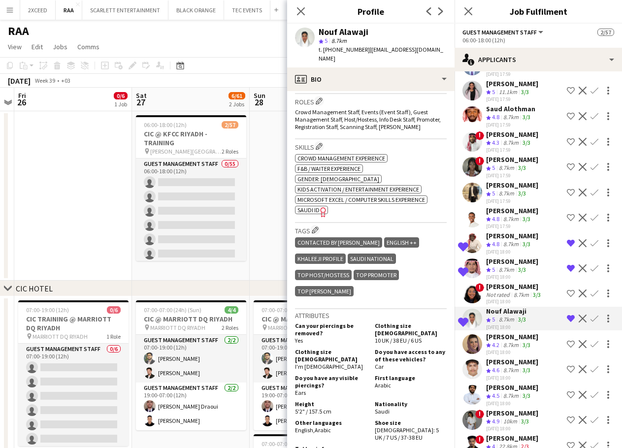
click at [510, 341] on div "[PERSON_NAME]" at bounding box center [512, 337] width 52 height 9
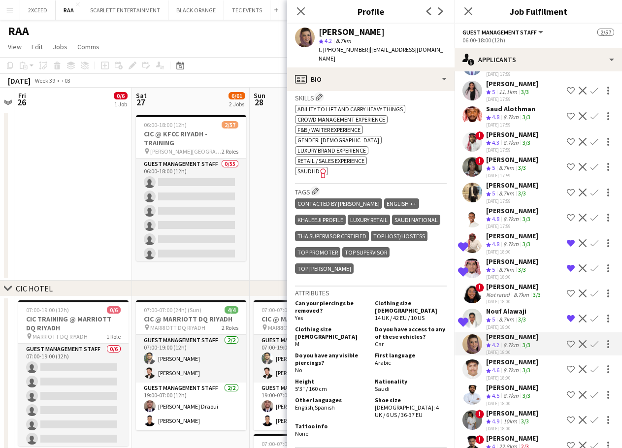
scroll to position [394, 0]
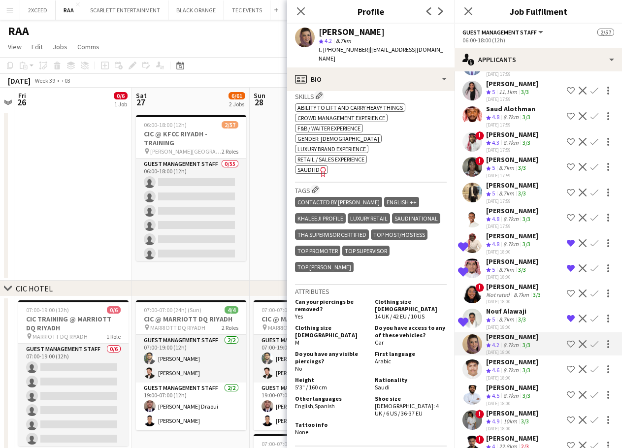
click at [521, 367] on div "[PERSON_NAME]" at bounding box center [512, 362] width 52 height 9
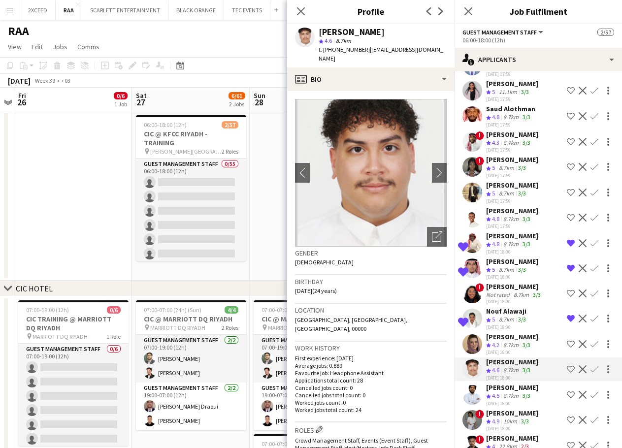
click at [507, 350] on div "8.7km" at bounding box center [511, 345] width 19 height 8
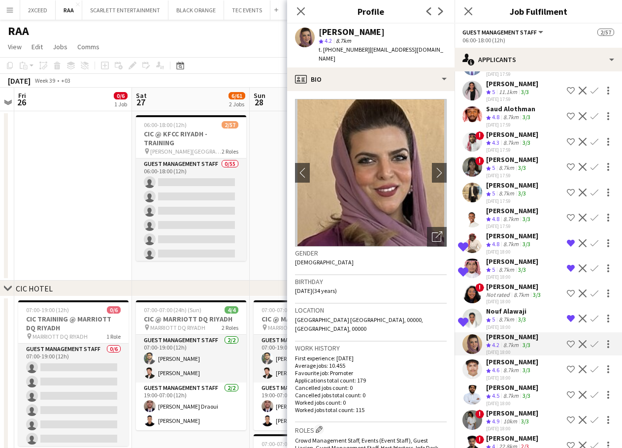
click at [510, 375] on div "8.7km" at bounding box center [511, 371] width 19 height 8
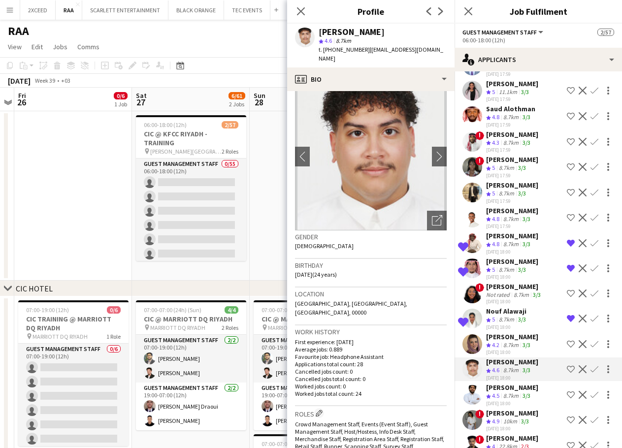
scroll to position [0, 0]
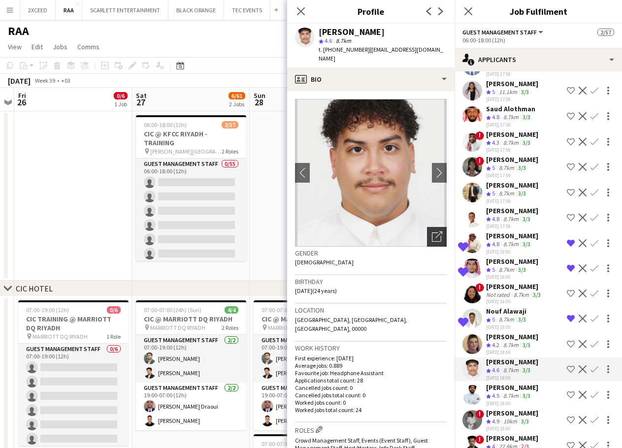
click at [432, 232] on icon "Open photos pop-in" at bounding box center [437, 237] width 10 height 10
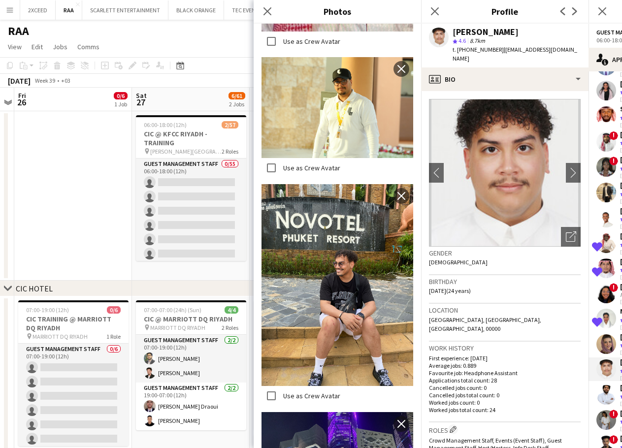
scroll to position [476, 0]
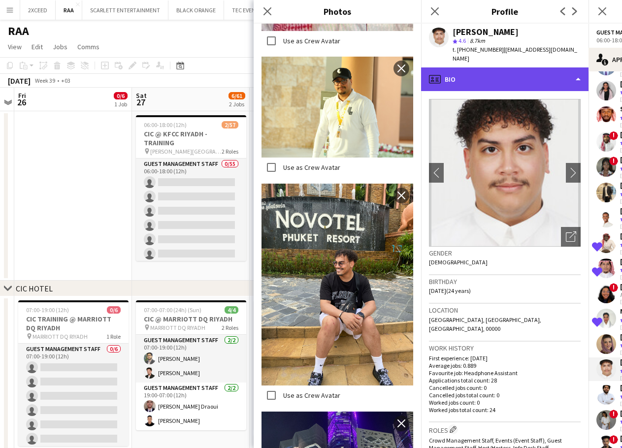
click at [510, 72] on div "profile Bio" at bounding box center [505, 79] width 168 height 24
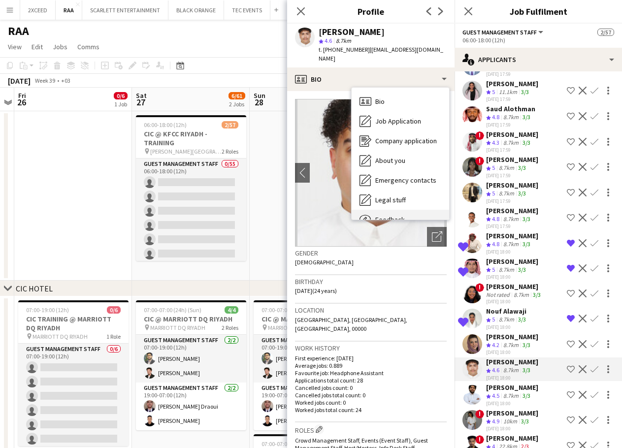
click at [409, 210] on div "Feedback Feedback" at bounding box center [401, 220] width 98 height 20
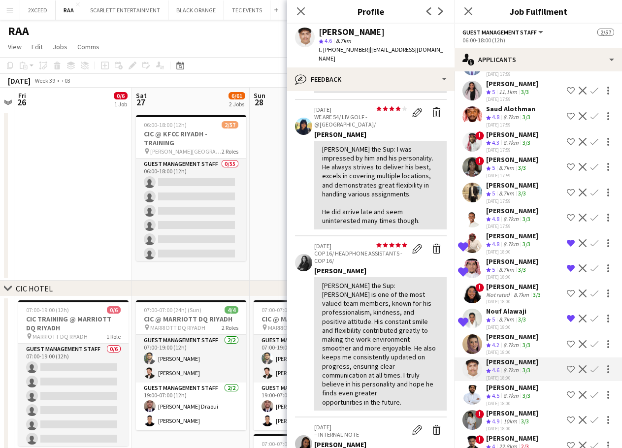
scroll to position [115, 0]
click at [567, 373] on app-icon "Shortlist crew" at bounding box center [571, 370] width 8 height 8
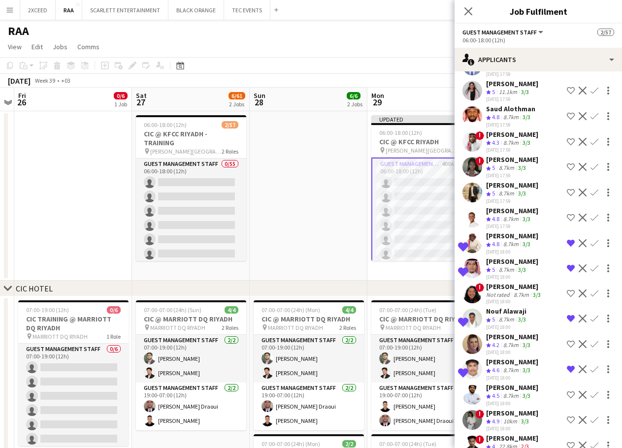
click at [531, 374] on app-skills-label "3/3" at bounding box center [527, 370] width 8 height 7
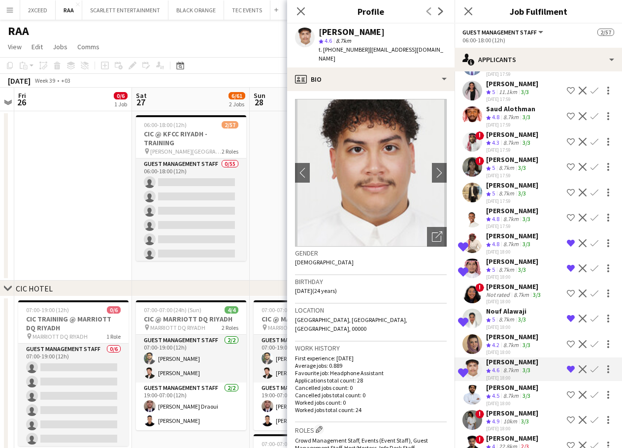
click at [533, 401] on div "3/3" at bounding box center [527, 396] width 12 height 8
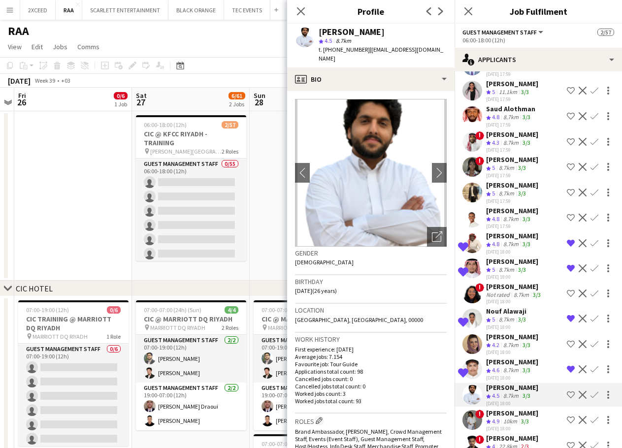
click at [567, 399] on app-icon "Shortlist crew" at bounding box center [571, 395] width 8 height 8
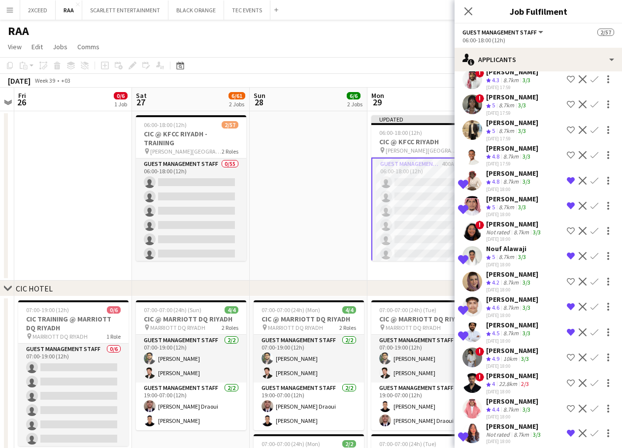
scroll to position [1396, 0]
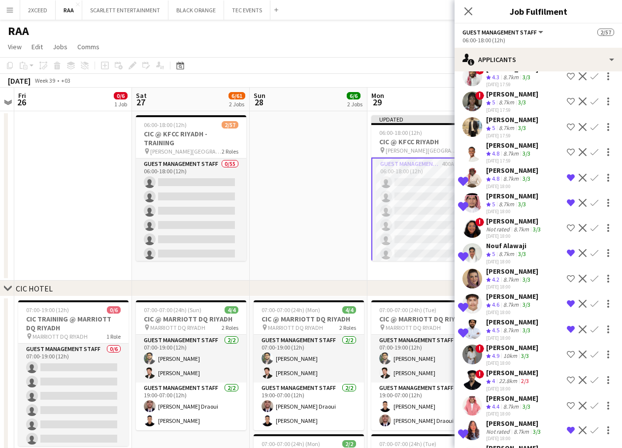
click at [518, 352] on div "[PERSON_NAME]" at bounding box center [512, 347] width 52 height 9
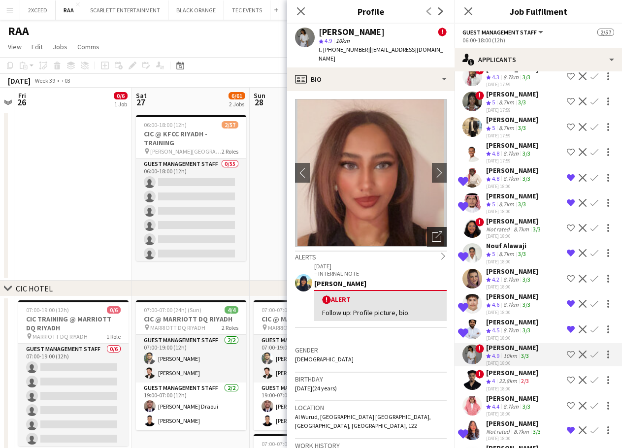
click at [432, 232] on icon "Open photos pop-in" at bounding box center [437, 237] width 10 height 10
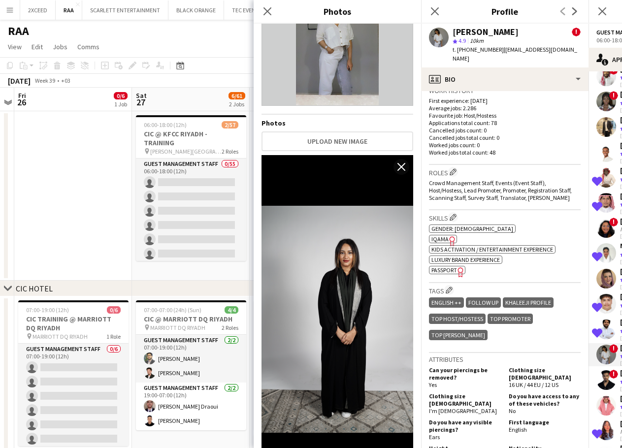
scroll to position [361, 0]
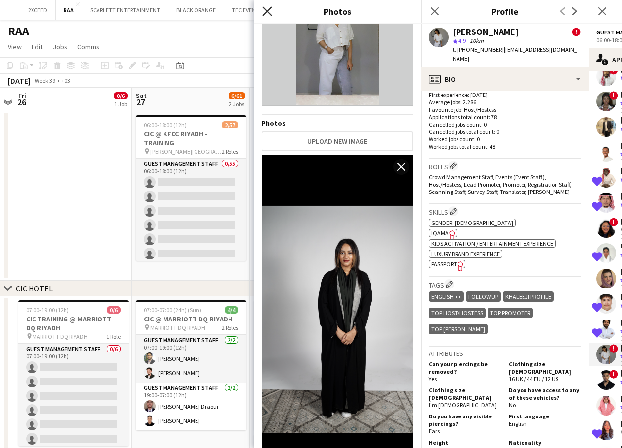
click at [270, 8] on icon at bounding box center [267, 10] width 9 height 9
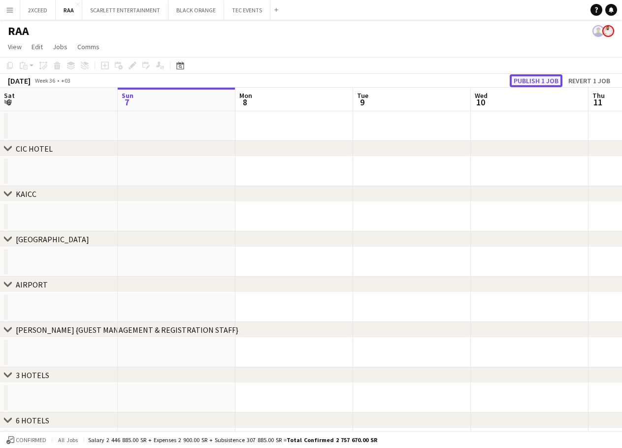
click at [543, 78] on button "Publish 1 job" at bounding box center [536, 80] width 53 height 13
